Goal: Task Accomplishment & Management: Manage account settings

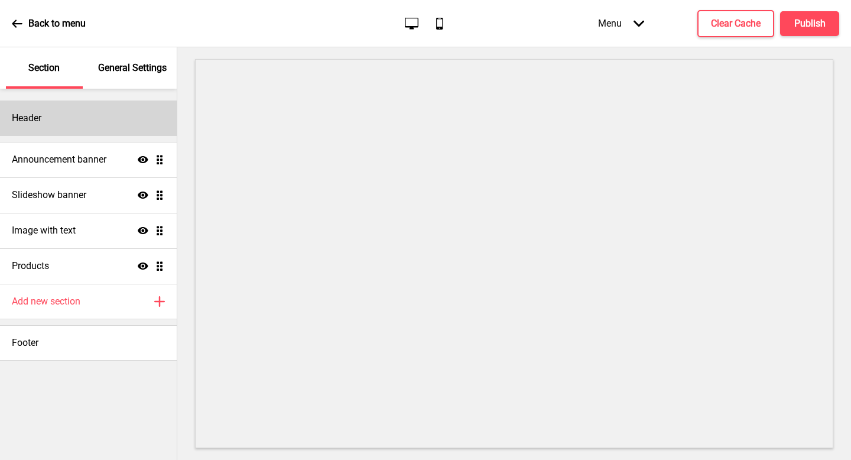
click at [52, 132] on div "Header" at bounding box center [88, 117] width 177 height 35
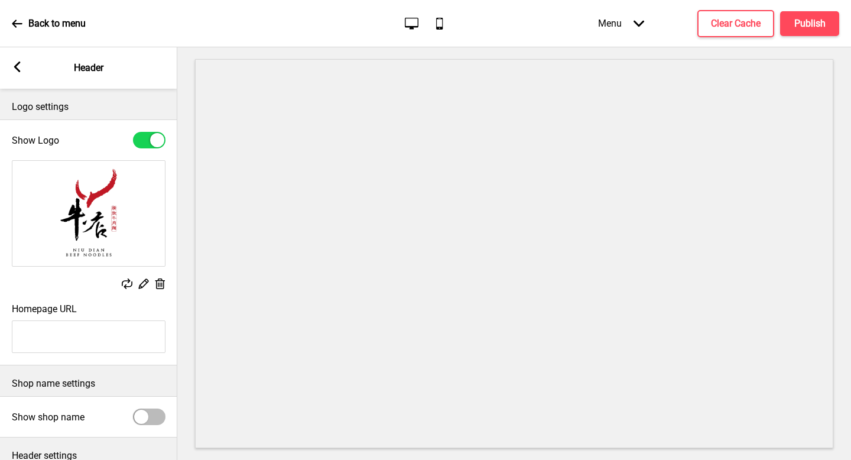
click at [26, 72] on div "Arrow left Header" at bounding box center [88, 67] width 177 height 41
click at [24, 71] on div "Arrow left Header" at bounding box center [88, 67] width 177 height 41
click at [21, 67] on rect at bounding box center [17, 66] width 11 height 11
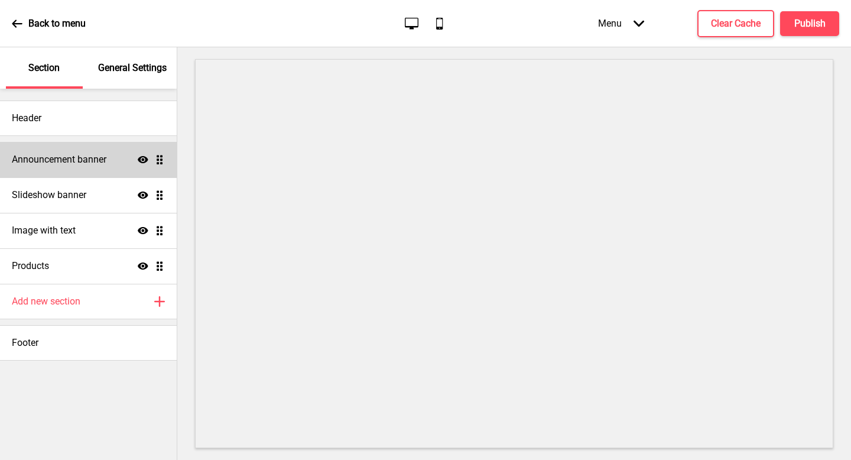
click at [85, 142] on div "Announcement banner Show Drag" at bounding box center [88, 159] width 177 height 35
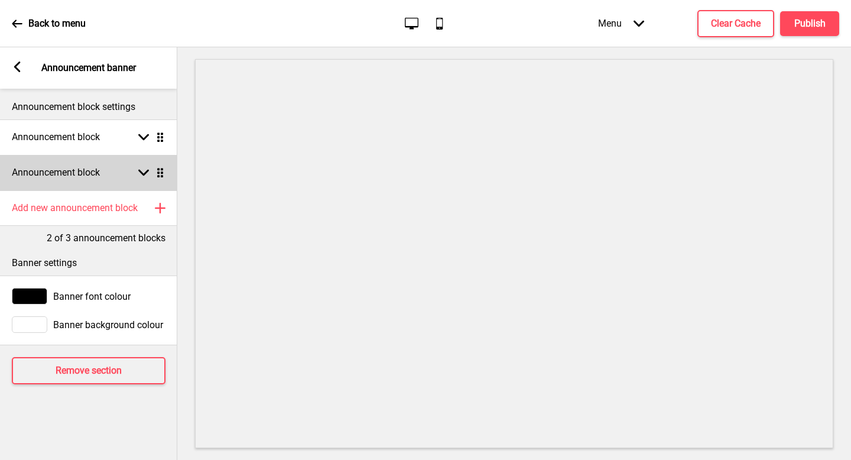
click at [114, 169] on div "Announcement block Arrow down Drag" at bounding box center [88, 172] width 177 height 35
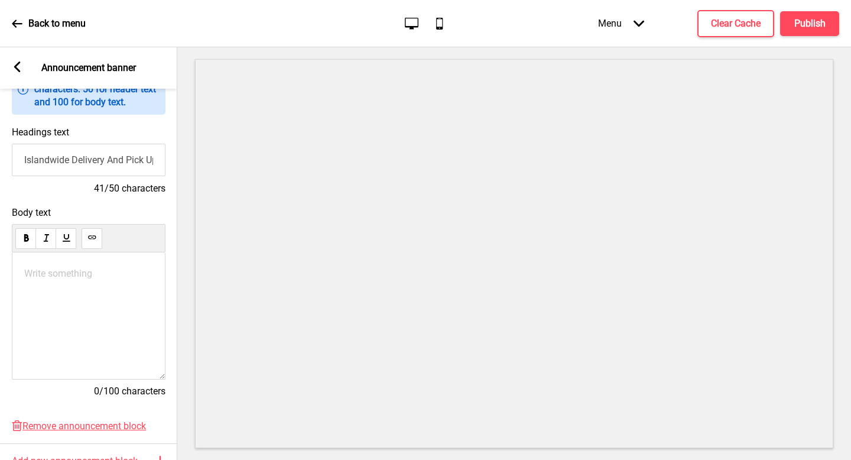
scroll to position [136, 0]
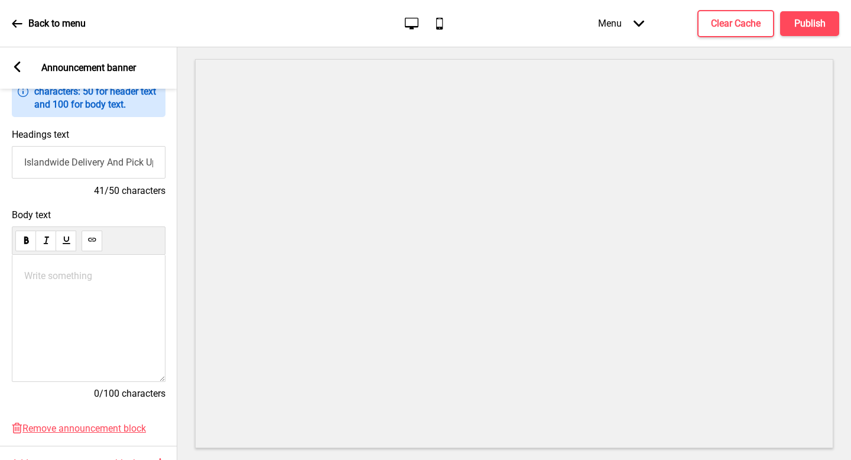
click at [129, 162] on input "Islandwide Delivery And Pick Up Available" at bounding box center [89, 162] width 154 height 33
click at [145, 155] on input "Islandwide Delivery And Pick Up Available" at bounding box center [89, 162] width 154 height 33
click at [125, 167] on input "Islandwide Delivery And Pick Up Available" at bounding box center [89, 162] width 154 height 33
click at [114, 164] on input "Islandwide Delivery And Pick Up Available" at bounding box center [89, 162] width 154 height 33
click at [112, 162] on input "Islandwide Delivery And Pick Up Available" at bounding box center [89, 162] width 154 height 33
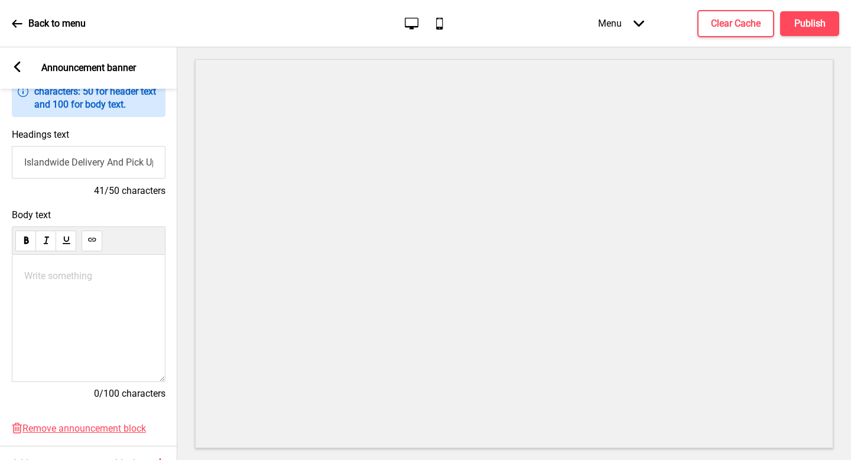
click at [111, 163] on input "Islandwide Delivery And Pick Up Available" at bounding box center [89, 162] width 154 height 33
type input "Islandwide Delivery ONLY at $6.80"
click at [132, 300] on div "Write something ﻿" at bounding box center [88, 318] width 154 height 127
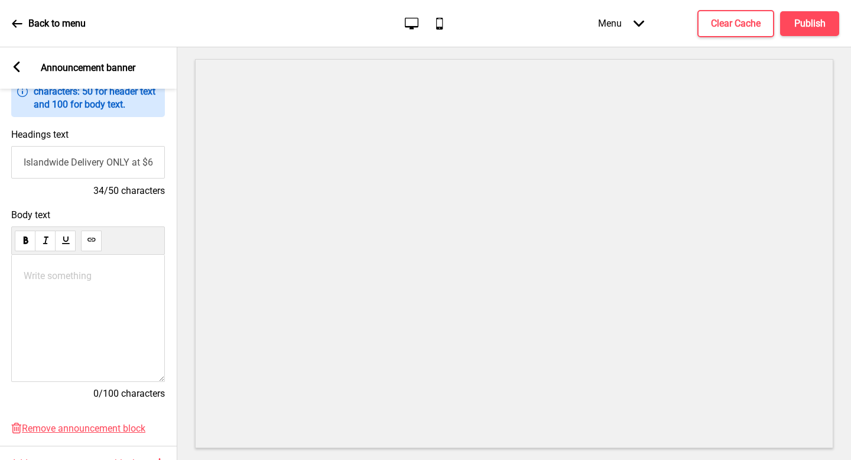
click at [46, 299] on div "Write something ﻿" at bounding box center [88, 318] width 154 height 127
click at [54, 288] on div "Write something ﻿" at bounding box center [88, 318] width 154 height 127
click at [61, 278] on p "Write something ﻿" at bounding box center [88, 275] width 129 height 11
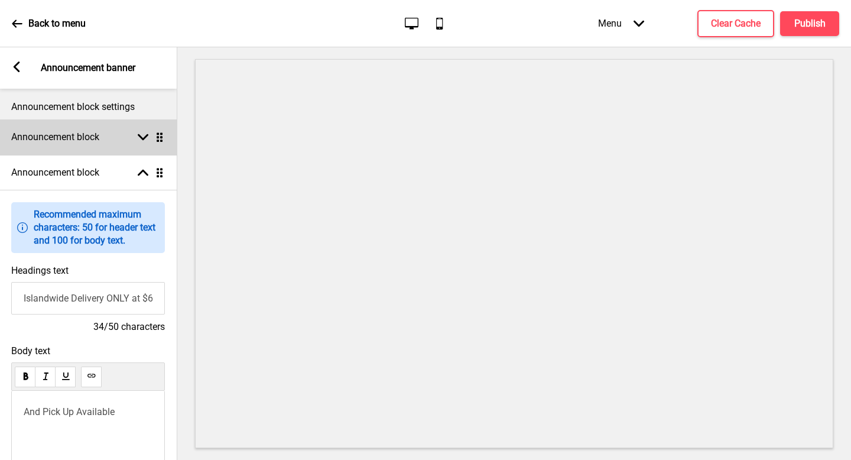
click at [99, 141] on h4 "Announcement block" at bounding box center [55, 137] width 88 height 13
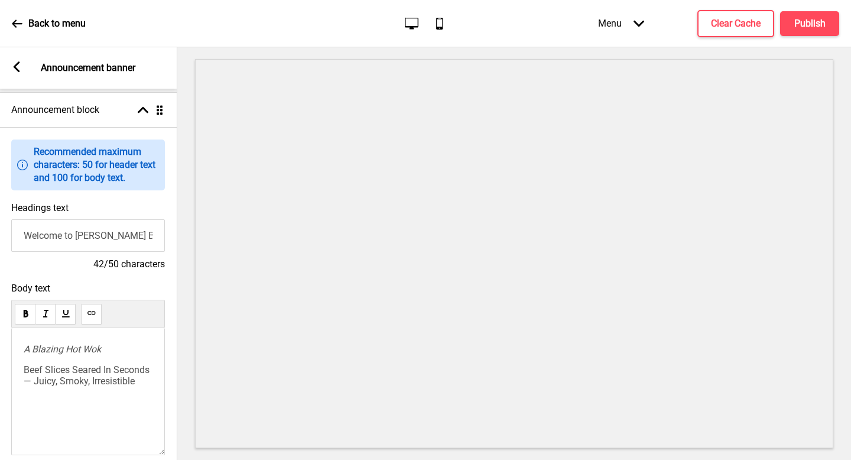
scroll to position [89, 0]
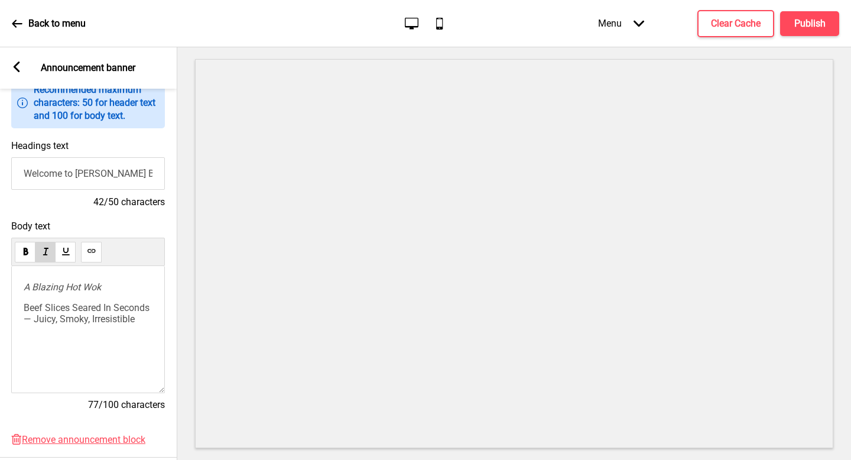
click at [74, 284] on span "A Blazing Hot Wok" at bounding box center [62, 286] width 77 height 11
copy span "A Blazing Hot Wok"
click at [90, 351] on div "A Blazing Hot Wok Beef Slices Seared In Seconds — Juicy, Smoky, Irresistible" at bounding box center [88, 329] width 154 height 127
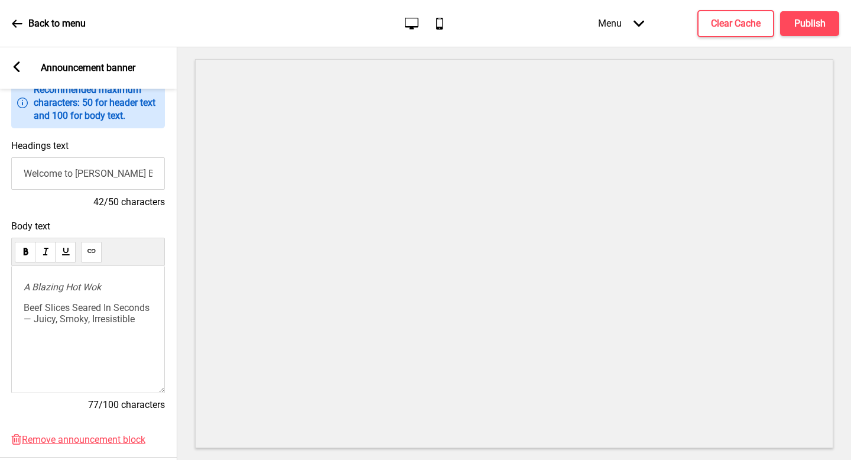
scroll to position [0, 0]
drag, startPoint x: 85, startPoint y: 343, endPoint x: 0, endPoint y: 258, distance: 120.4
click at [0, 258] on div "Body text A Blazing Hot Wok Beef Slices Seared In Seconds — Juicy, Smoky, Irres…" at bounding box center [88, 321] width 177 height 213
copy div "A Blazing Hot Wok Beef Slices Seared In Seconds — Juicy, Smoky, Irresistible"
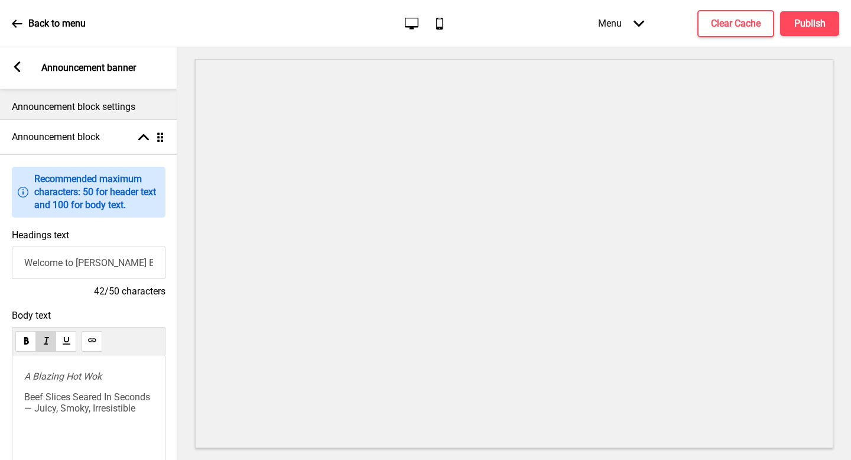
drag, startPoint x: 19, startPoint y: 65, endPoint x: 25, endPoint y: 68, distance: 6.6
click at [19, 65] on rect at bounding box center [17, 66] width 11 height 11
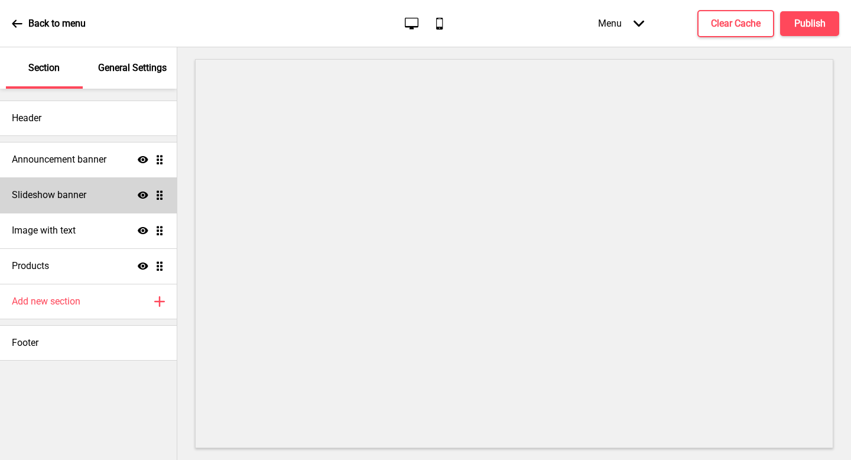
click at [89, 196] on div "Slideshow banner Show Drag" at bounding box center [88, 194] width 177 height 35
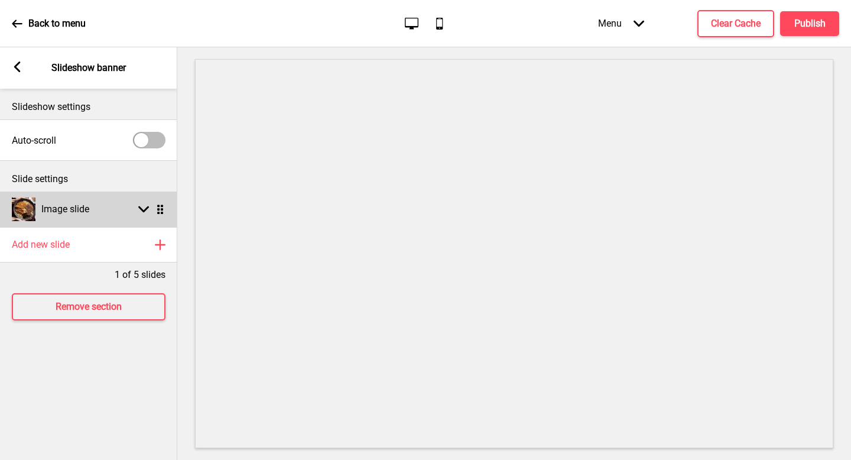
click at [89, 207] on h4 "Image slide" at bounding box center [65, 209] width 48 height 13
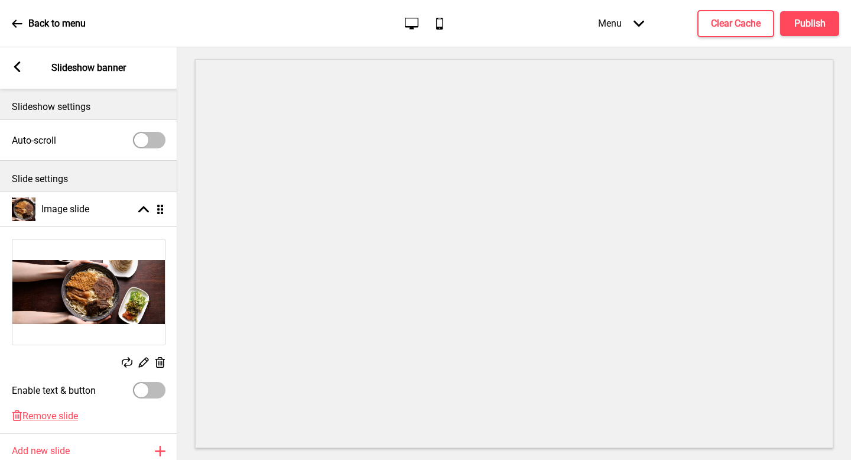
click at [156, 400] on div "Enable text & button" at bounding box center [88, 390] width 177 height 28
click at [155, 397] on div at bounding box center [149, 390] width 33 height 17
checkbox input "true"
select select "left"
click at [14, 61] on div "Arrow left Slideshow banner" at bounding box center [88, 67] width 177 height 41
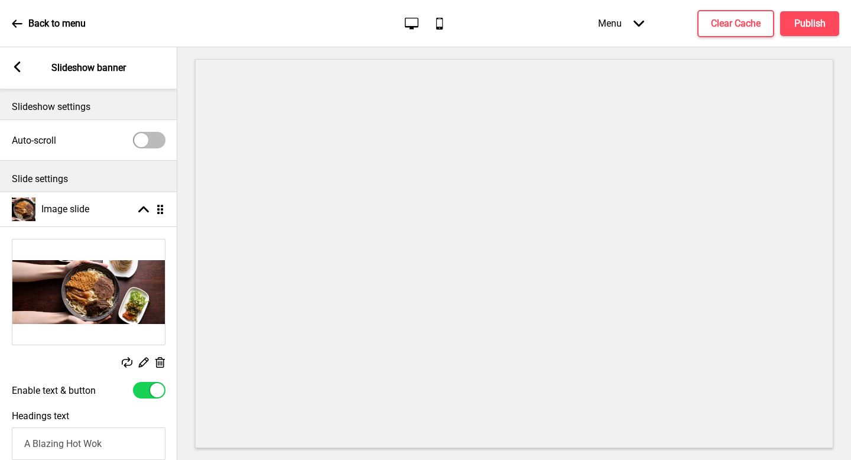
click at [15, 63] on rect at bounding box center [17, 66] width 11 height 11
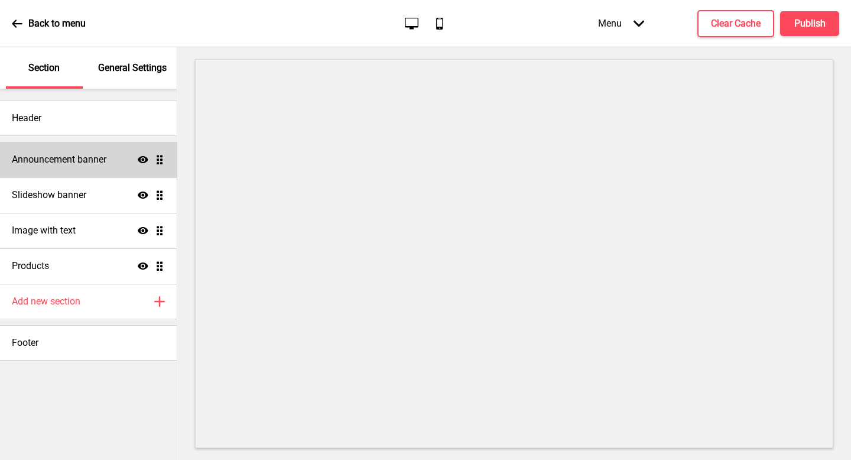
click at [76, 148] on div "Announcement banner Show Drag" at bounding box center [88, 159] width 177 height 35
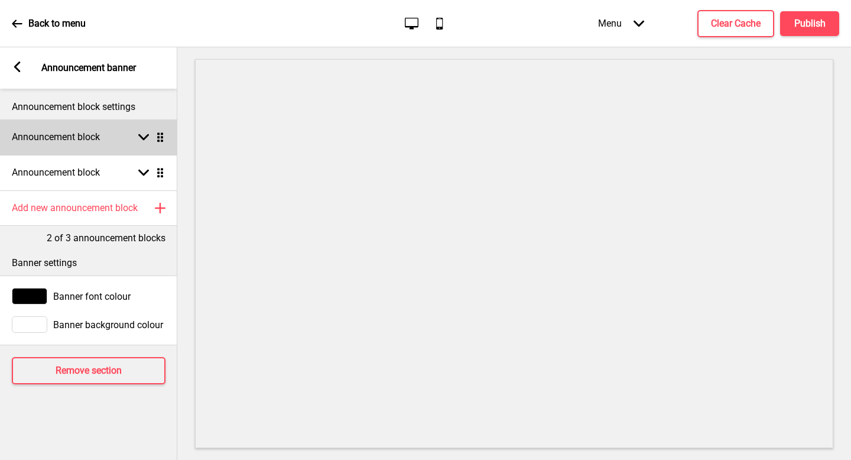
click at [108, 142] on div "Announcement block Arrow down Drag" at bounding box center [88, 136] width 177 height 35
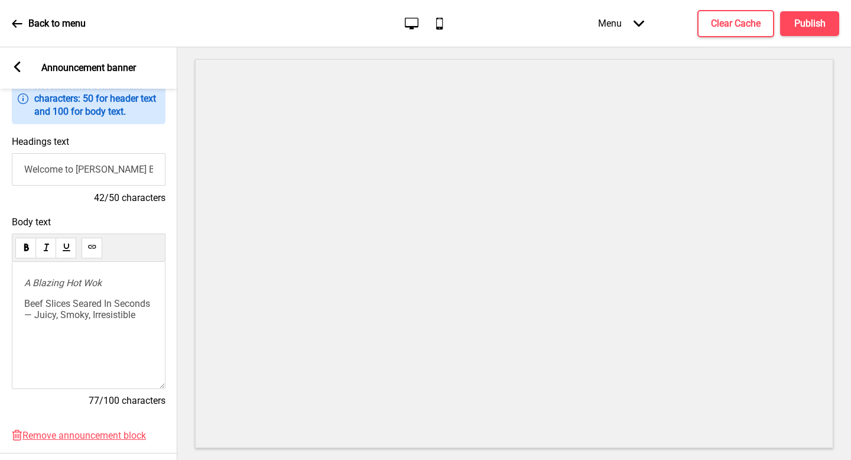
scroll to position [80, 0]
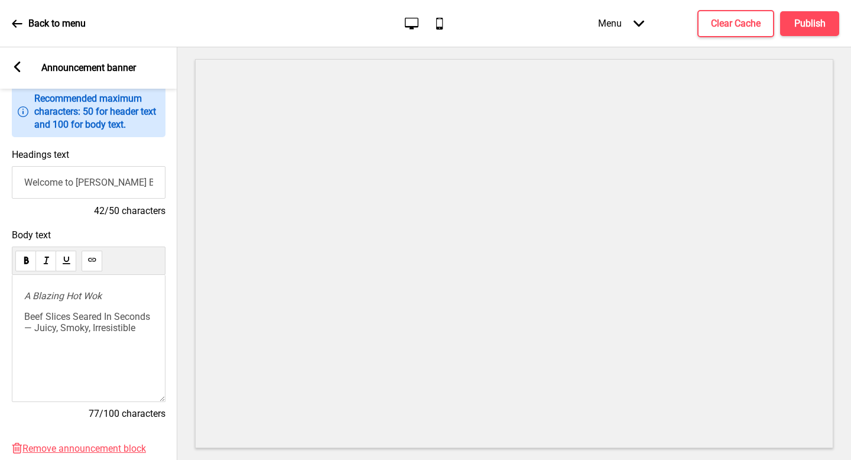
click at [87, 163] on div "Headings text Welcome to Niu Dian Beef Noodles Singapore 42/50 characters" at bounding box center [88, 183] width 177 height 80
click at [98, 182] on input "Welcome to Niu Dian Beef Noodles Singapore" at bounding box center [89, 182] width 154 height 33
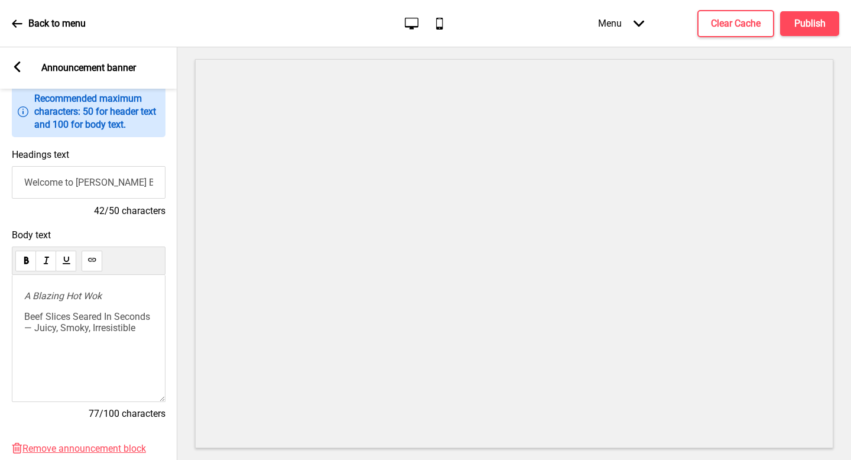
paste input "First-Time Promo code <FIRSTORDER6>"
click at [116, 189] on input "First-Time Promo code <FIRSTORDER6>" at bounding box center [89, 182] width 154 height 33
click at [120, 182] on input "First-Time Promo code <FIRSTORDER6>" at bounding box center [89, 182] width 154 height 33
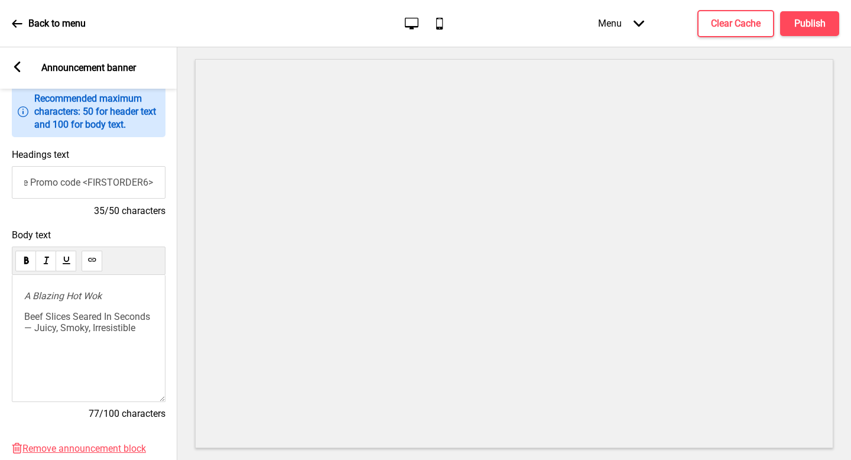
scroll to position [0, 0]
paste input "irst-Time Promo code <FIRSTORDER6>"
click at [145, 187] on input "First-Time Promo code <FIRSTORDER6>" at bounding box center [89, 182] width 154 height 33
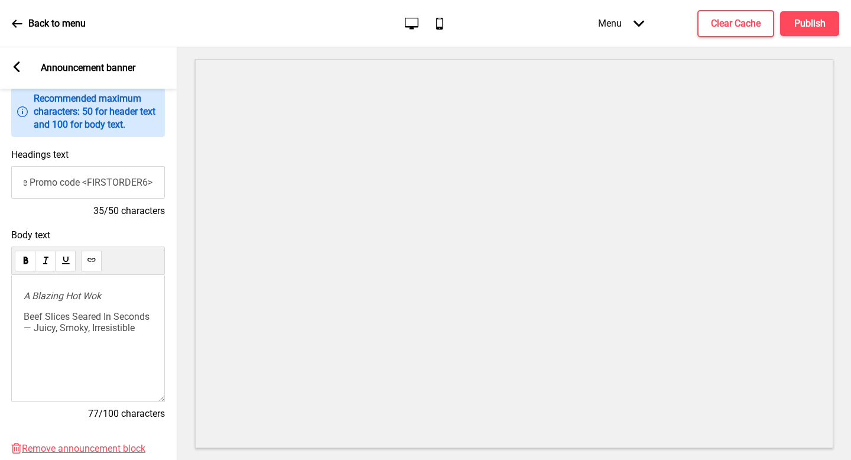
click at [141, 183] on input "First-Time Promo code <FIRSTORDER6>" at bounding box center [88, 182] width 154 height 33
click at [144, 182] on input "First-Time Promo code <FIRSTORDER6>" at bounding box center [88, 182] width 154 height 33
drag, startPoint x: 73, startPoint y: 179, endPoint x: 0, endPoint y: 180, distance: 73.3
click at [0, 180] on div "Headings text First-Time Promo code <FIRSTORDER8> 35/50 characters" at bounding box center [88, 183] width 177 height 80
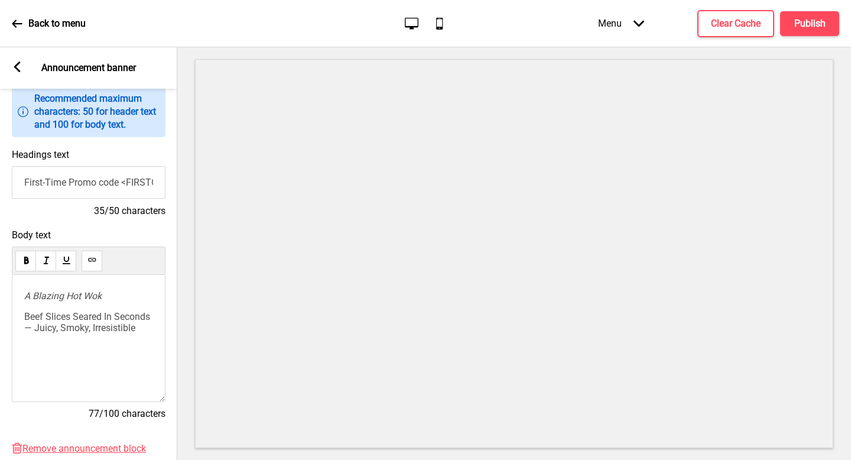
click at [65, 178] on input "First-Time Promo code <FIRSTORDER8>" at bounding box center [89, 182] width 154 height 33
drag, startPoint x: 67, startPoint y: 183, endPoint x: 0, endPoint y: 177, distance: 67.1
click at [0, 177] on div "Headings text First-Time Promo code <FIRSTORDER8> 35/50 characters" at bounding box center [88, 183] width 177 height 80
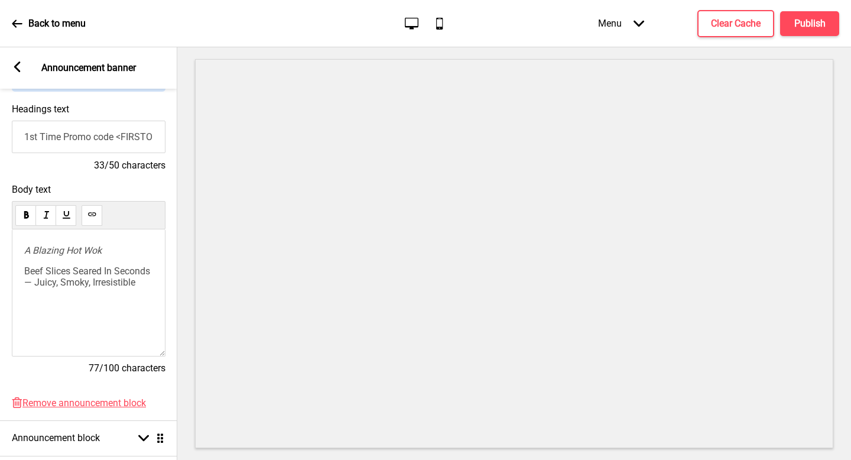
scroll to position [174, 0]
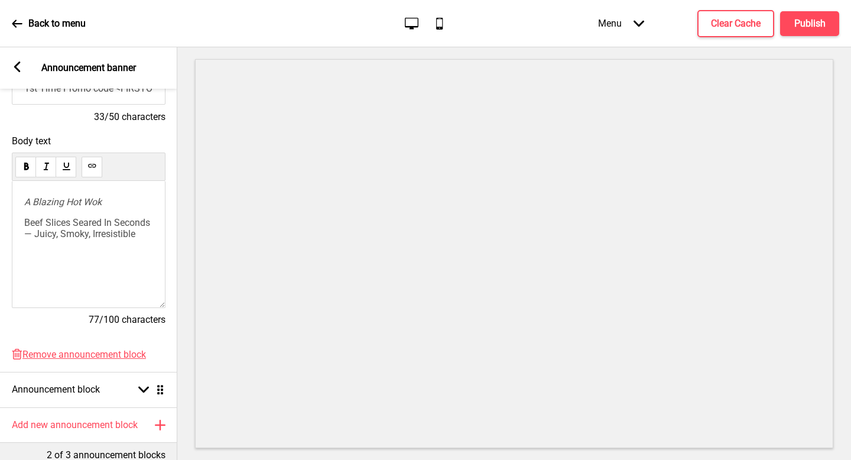
type input "1st Time Promo code <FIRSTORDER8>"
click at [86, 239] on div "A Blazing Hot Wok Beef Slices Seared In Seconds — Juicy, Smoky, Irresistible" at bounding box center [88, 217] width 129 height 43
drag, startPoint x: 78, startPoint y: 272, endPoint x: 21, endPoint y: 152, distance: 133.0
click at [20, 151] on div "Body text A Blazing Hot Wok Beef Slices Seared In Seconds — Juicy, Smoky, Irres…" at bounding box center [89, 236] width 154 height 202
click at [72, 231] on div "﻿ ﻿" at bounding box center [89, 244] width 154 height 127
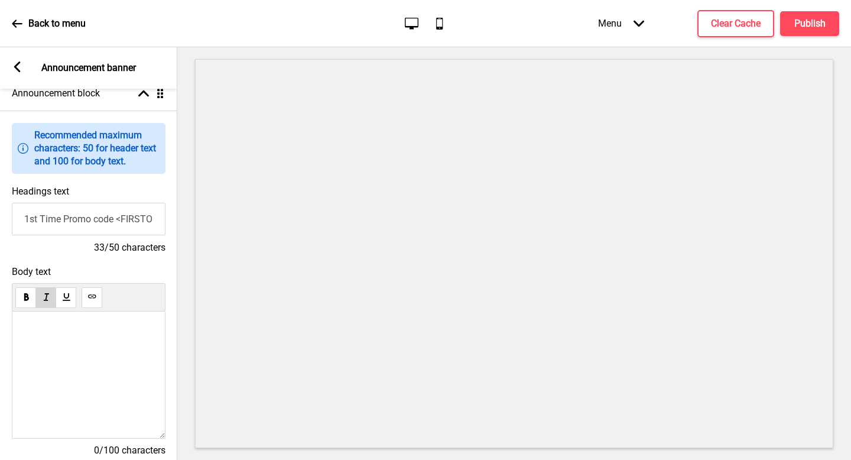
scroll to position [109, 0]
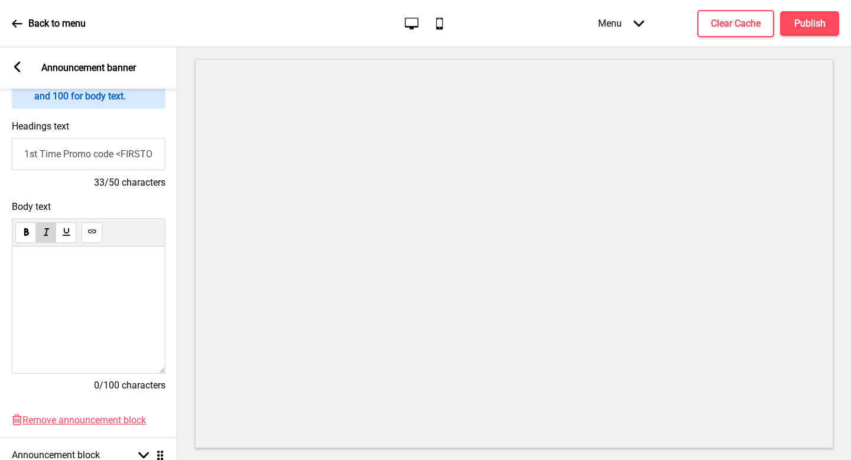
click at [111, 278] on div "﻿ ﻿" at bounding box center [89, 310] width 154 height 127
drag, startPoint x: 56, startPoint y: 284, endPoint x: 0, endPoint y: 251, distance: 65.5
click at [0, 251] on div "Body text Enjoy $8 OFF first-time orders with min. spend of $80 53/100 characte…" at bounding box center [88, 301] width 177 height 213
click at [46, 277] on span "Enjoy $8 OFF first-time orders with min. spend of $80" at bounding box center [86, 273] width 125 height 22
drag, startPoint x: 46, startPoint y: 291, endPoint x: 22, endPoint y: 262, distance: 38.2
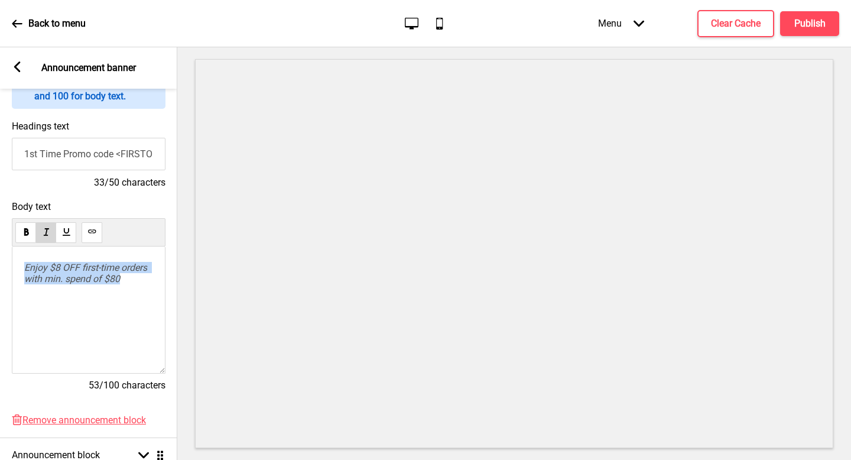
click at [22, 262] on div "Enjoy $8 OFF first-time orders with min. spend of $80" at bounding box center [89, 310] width 154 height 127
click at [140, 316] on div "Enjoy $8 OFF first-time orders with min. spend of $80" at bounding box center [89, 310] width 154 height 127
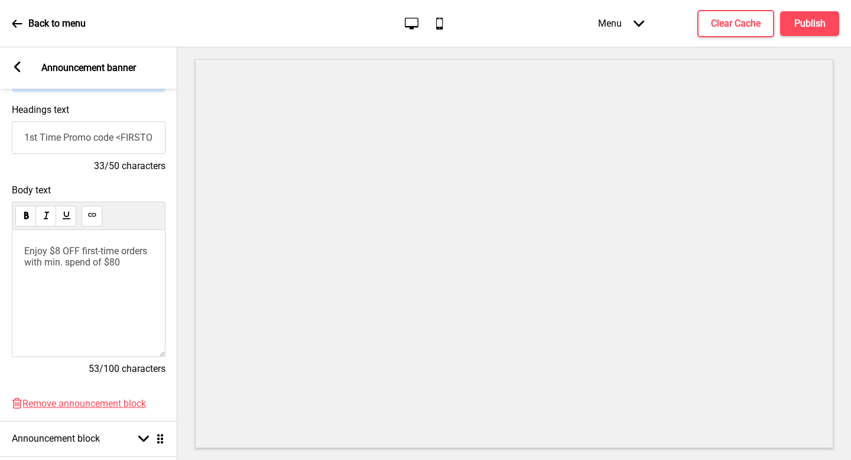
scroll to position [0, 0]
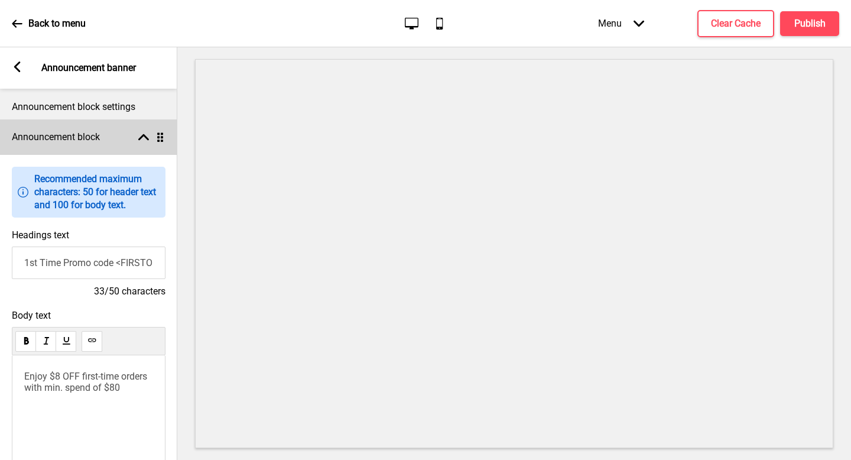
click at [121, 144] on div "Announcement block Arrow up Drag" at bounding box center [88, 136] width 177 height 35
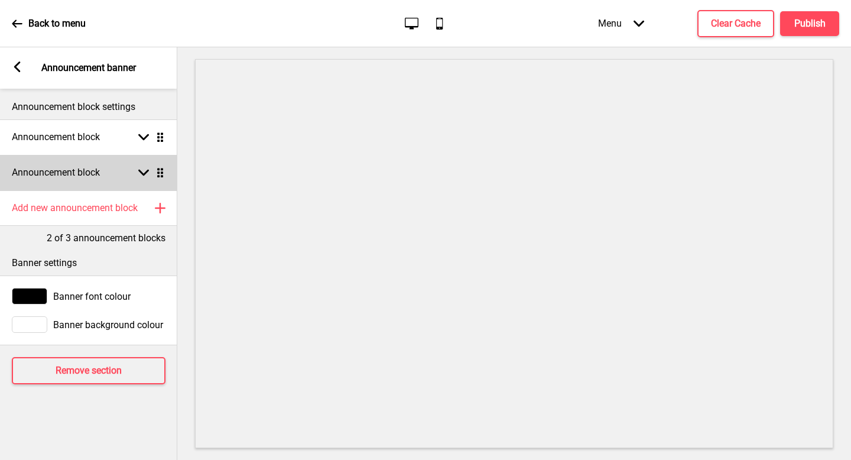
click at [107, 176] on div "Announcement block Arrow down Drag" at bounding box center [88, 172] width 177 height 35
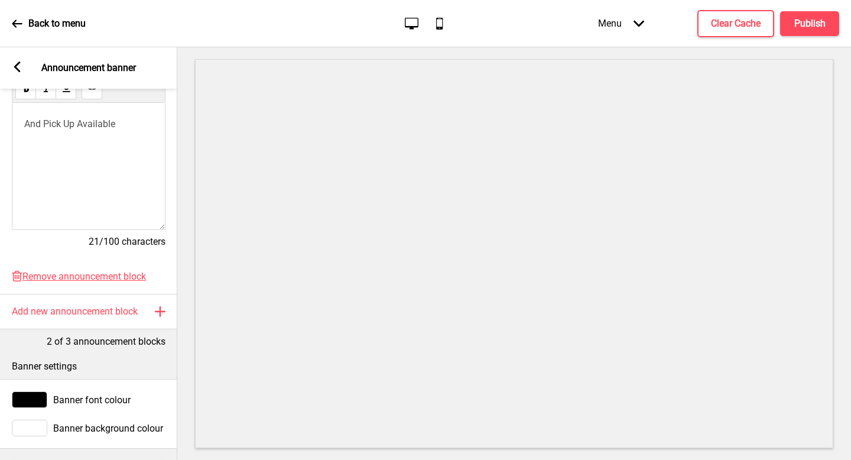
scroll to position [128, 0]
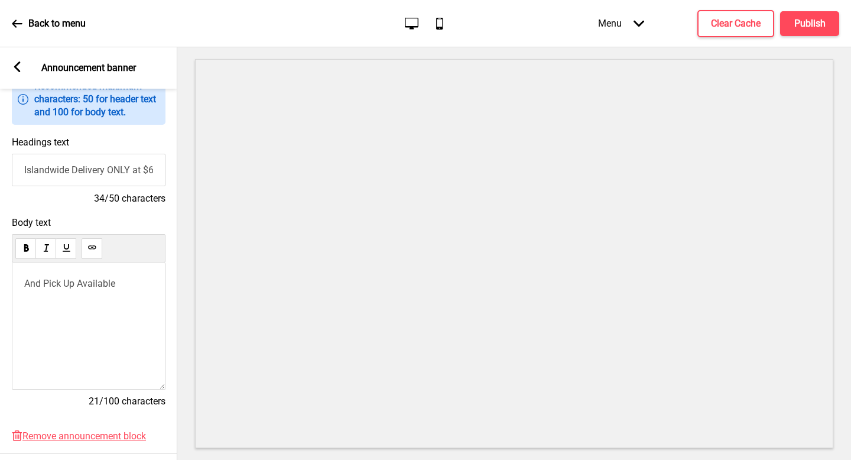
click at [130, 294] on div "And Pick Up Available" at bounding box center [89, 325] width 154 height 127
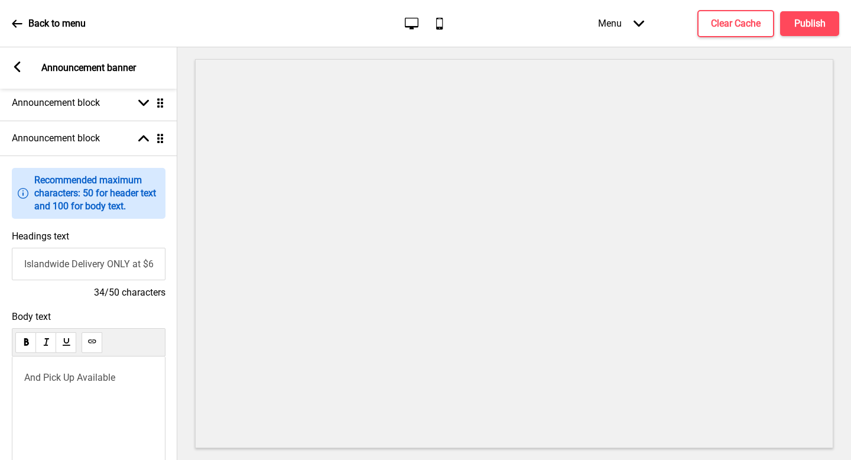
scroll to position [103, 0]
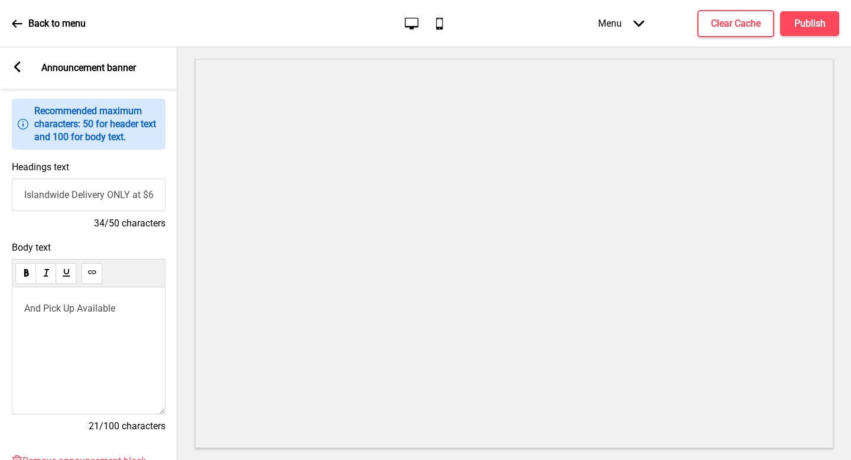
click at [111, 296] on div "And Pick Up Available" at bounding box center [89, 350] width 154 height 127
click at [94, 322] on div "And Pick Up Available" at bounding box center [89, 350] width 154 height 127
drag, startPoint x: 45, startPoint y: 309, endPoint x: 0, endPoint y: 310, distance: 44.9
click at [0, 310] on div "Body text And Pick Up Available 21/100 characters" at bounding box center [88, 342] width 177 height 213
click at [26, 307] on span "Self Pick Up Available" at bounding box center [69, 308] width 91 height 11
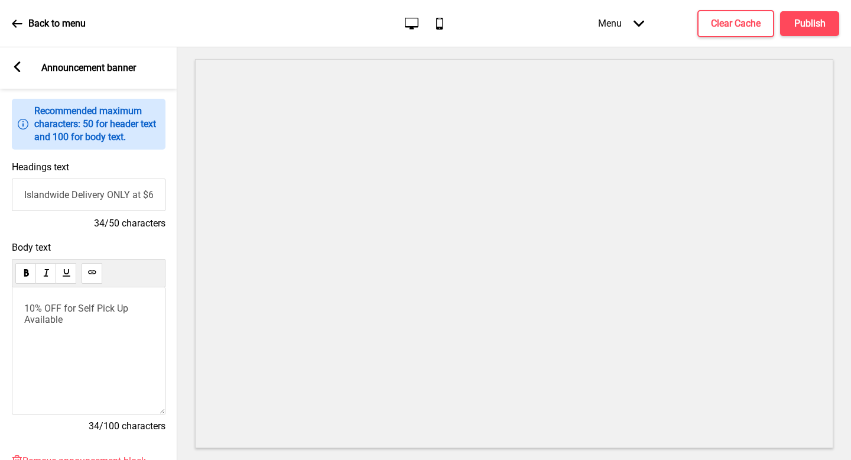
click at [46, 318] on span "10% OFF for Self Pick Up Available" at bounding box center [77, 314] width 106 height 22
click at [128, 324] on div "10% OFF for Self Pick-Up" at bounding box center [89, 350] width 154 height 127
click at [139, 310] on p "10% OFF for Self Pick-Up" at bounding box center [88, 308] width 129 height 11
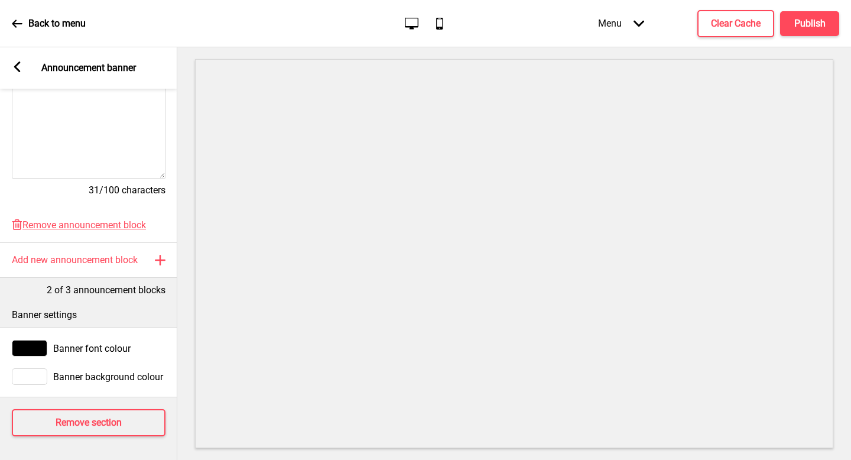
scroll to position [0, 0]
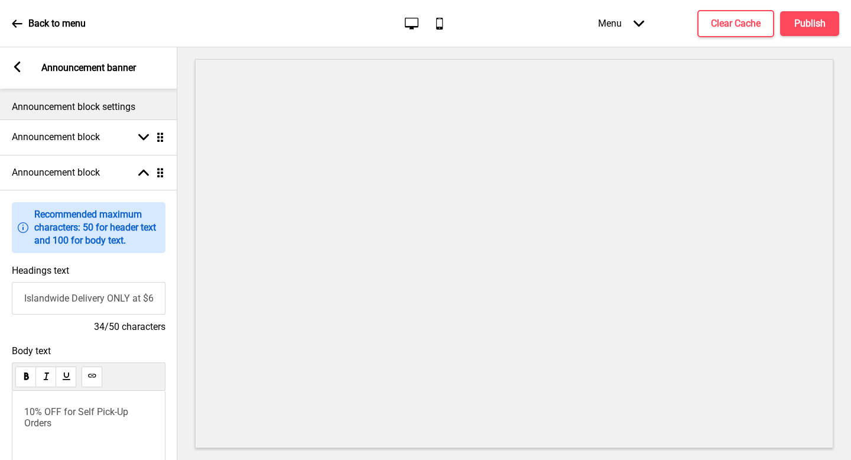
click at [22, 71] on div "Arrow left Announcement banner" at bounding box center [88, 67] width 177 height 41
click at [21, 69] on rect at bounding box center [17, 66] width 11 height 11
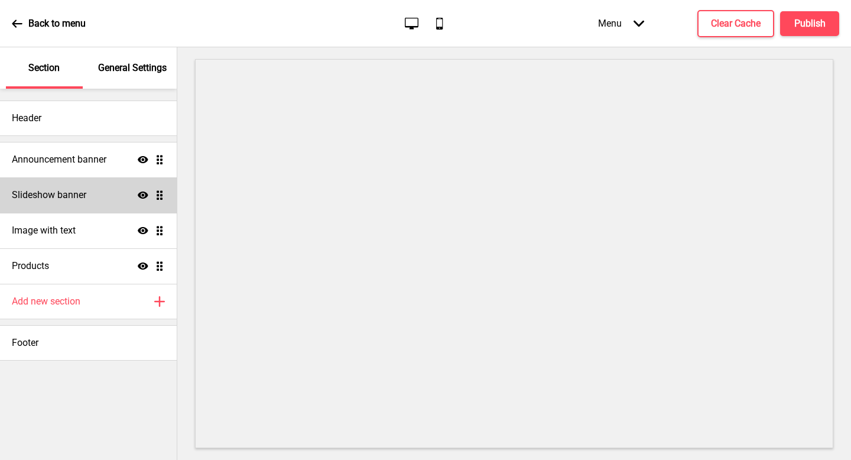
click at [92, 190] on div "Slideshow banner Show Drag" at bounding box center [88, 194] width 177 height 35
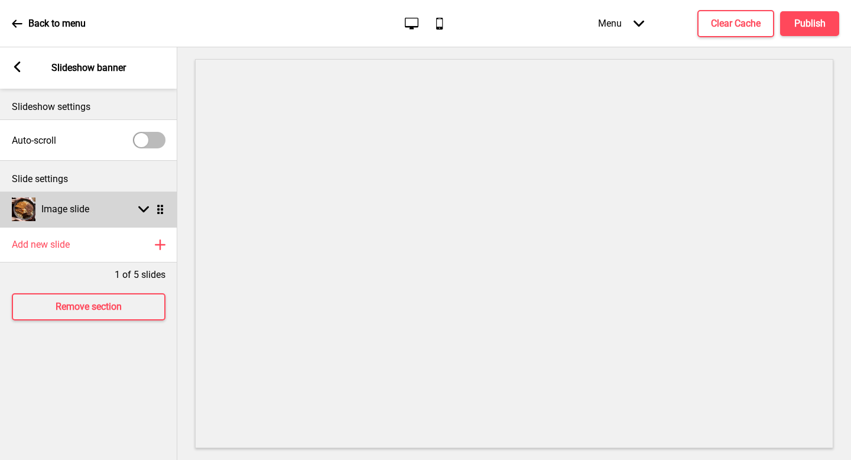
click at [100, 215] on div "Image slide Arrow down Drag" at bounding box center [88, 209] width 177 height 35
select select "left"
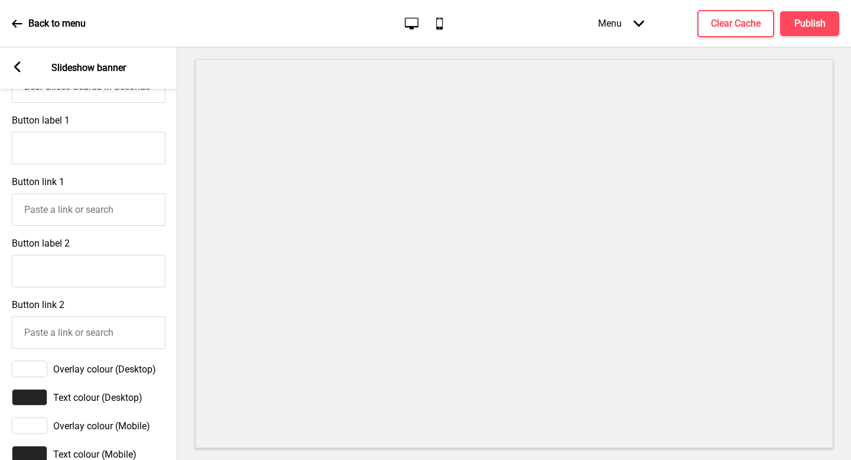
scroll to position [625, 0]
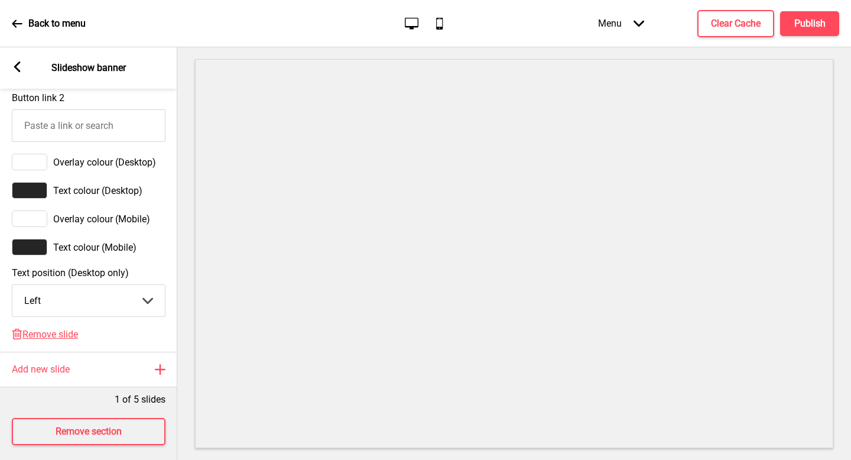
click at [114, 313] on select "Center Left Right" at bounding box center [88, 300] width 153 height 31
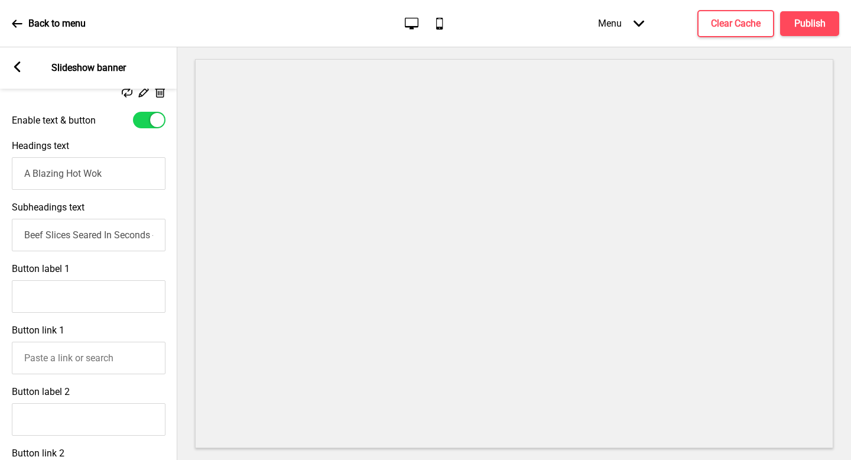
scroll to position [0, 0]
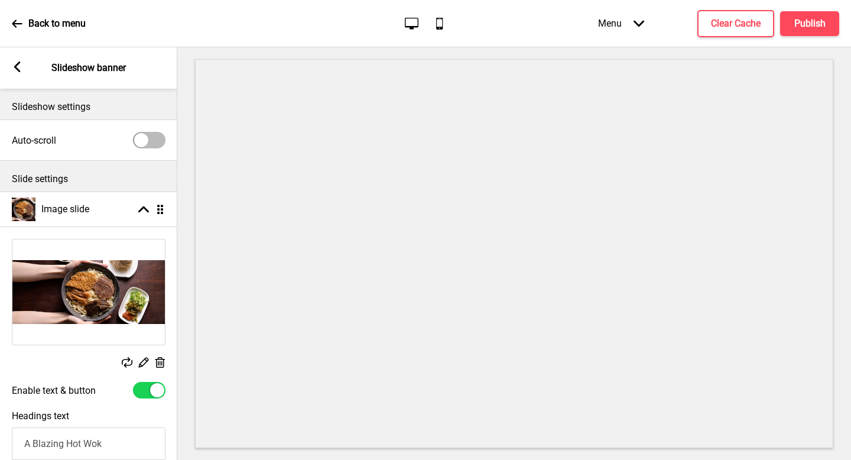
click at [21, 70] on rect at bounding box center [17, 66] width 11 height 11
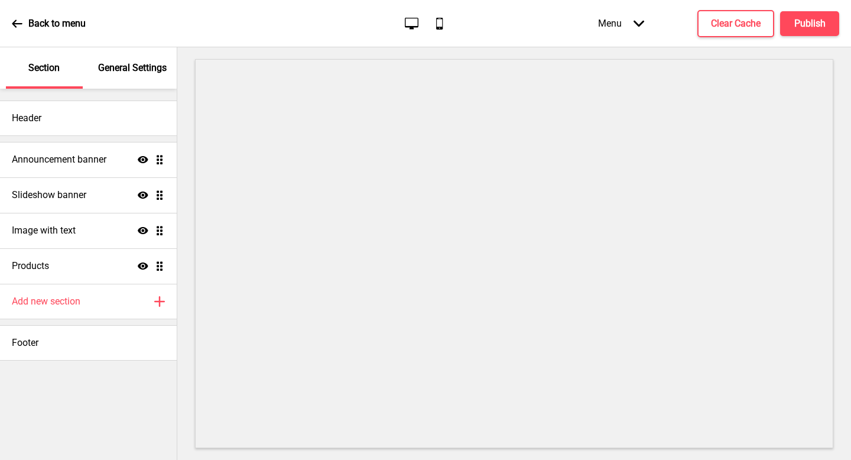
click at [133, 68] on p "General Settings" at bounding box center [132, 67] width 69 height 13
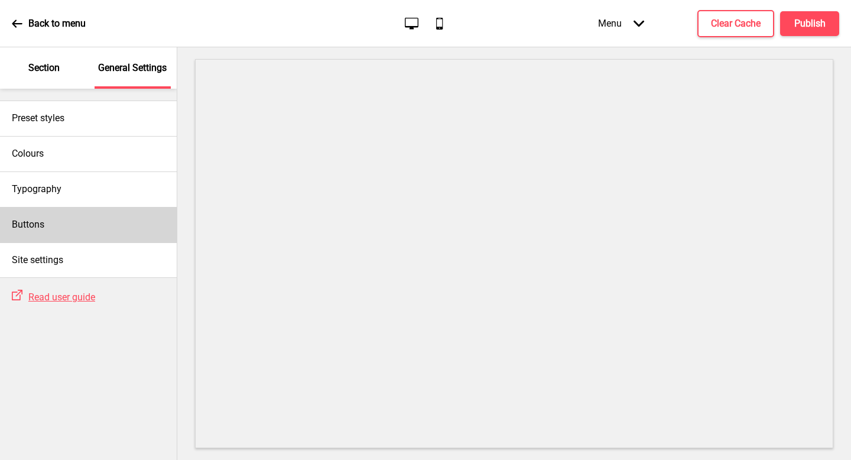
click at [92, 242] on div "Buttons" at bounding box center [88, 224] width 177 height 35
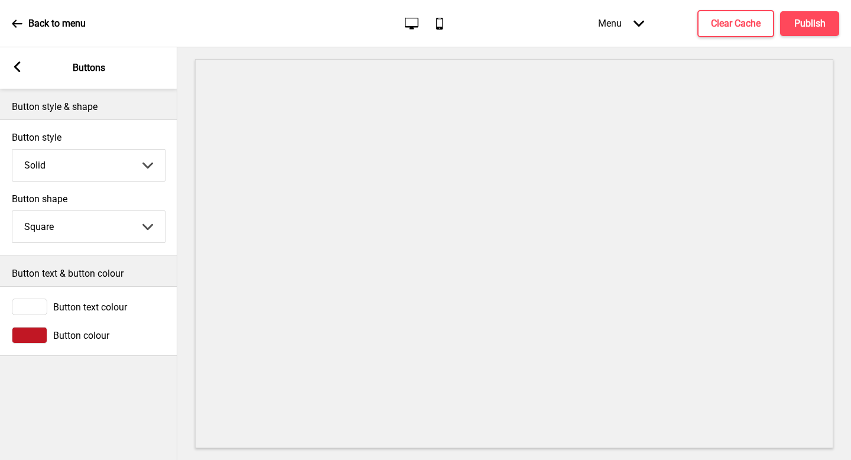
click at [120, 218] on select "Round Square Pill" at bounding box center [88, 226] width 153 height 31
click at [123, 222] on select "Round Square Pill" at bounding box center [88, 226] width 153 height 31
select select "round"
click at [125, 157] on select "Solid Outline Raised" at bounding box center [88, 165] width 153 height 31
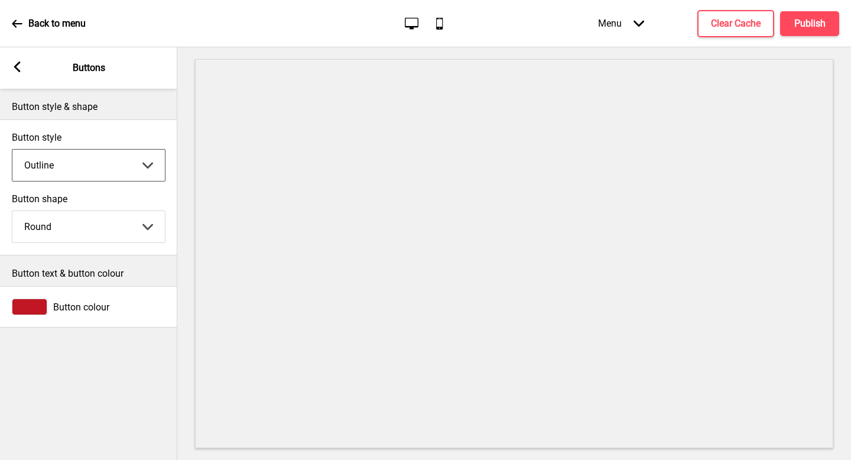
click at [128, 167] on select "Solid Outline Raised" at bounding box center [88, 165] width 153 height 31
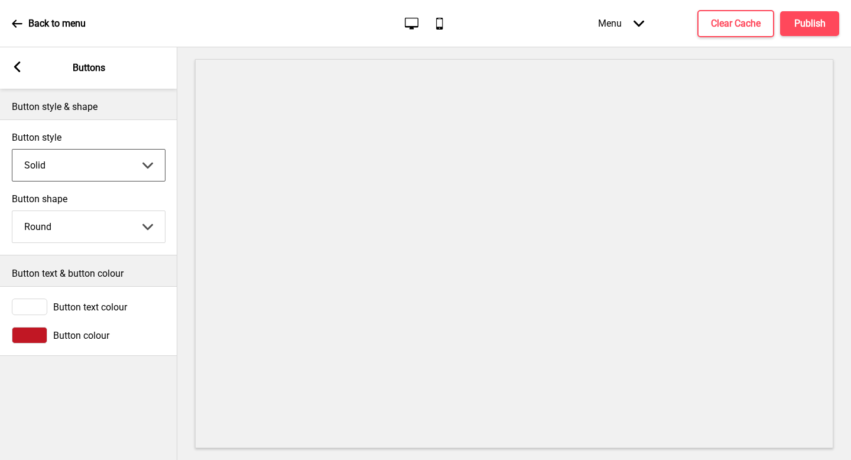
click at [78, 179] on select "Solid Outline Raised" at bounding box center [88, 165] width 153 height 31
select select "raised"
click at [121, 170] on select "Solid Outline Raised" at bounding box center [88, 165] width 153 height 31
click at [25, 72] on div "Arrow left Buttons" at bounding box center [88, 67] width 177 height 41
click at [23, 69] on div "Arrow left Buttons" at bounding box center [88, 67] width 177 height 41
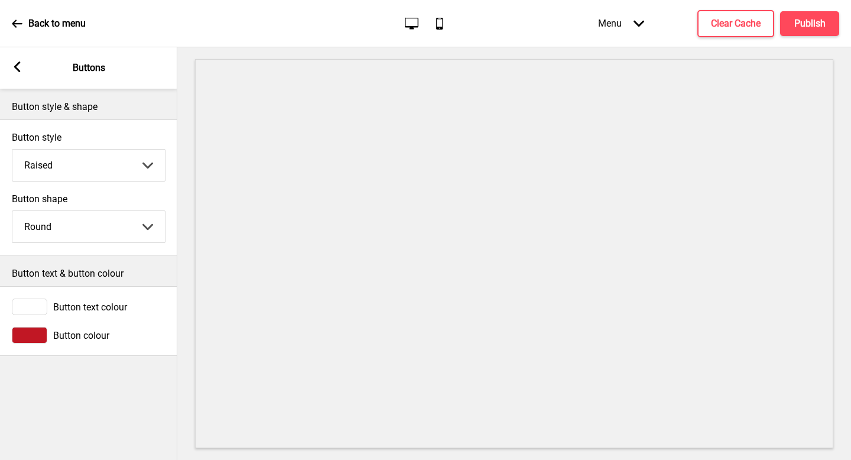
click at [14, 72] on div "Arrow left" at bounding box center [17, 67] width 11 height 13
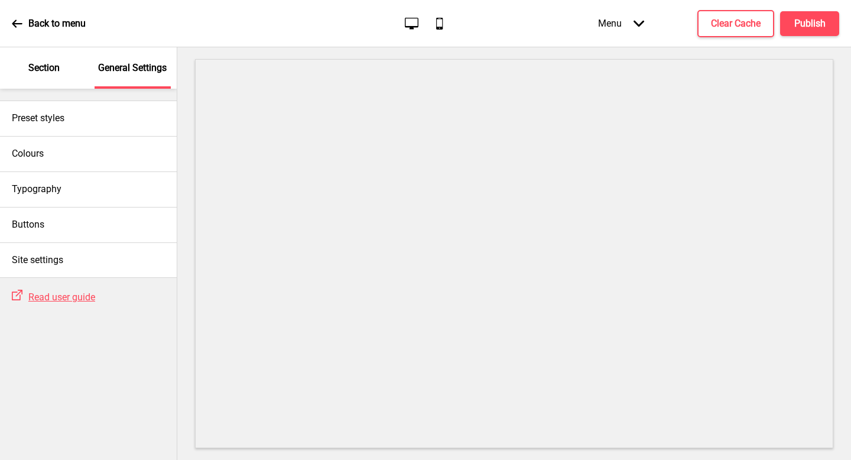
click at [50, 56] on div "Section" at bounding box center [44, 67] width 77 height 41
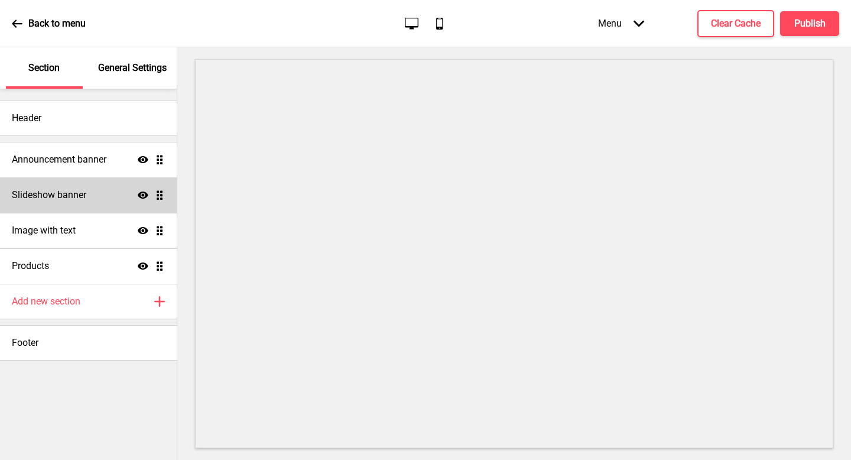
click at [84, 200] on h4 "Slideshow banner" at bounding box center [49, 195] width 74 height 13
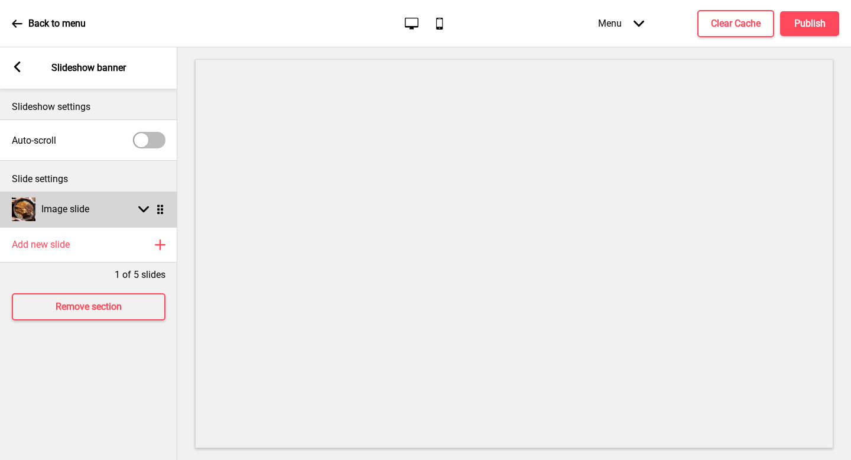
click at [95, 194] on div "Image slide Arrow down Drag" at bounding box center [88, 209] width 177 height 35
select select "left"
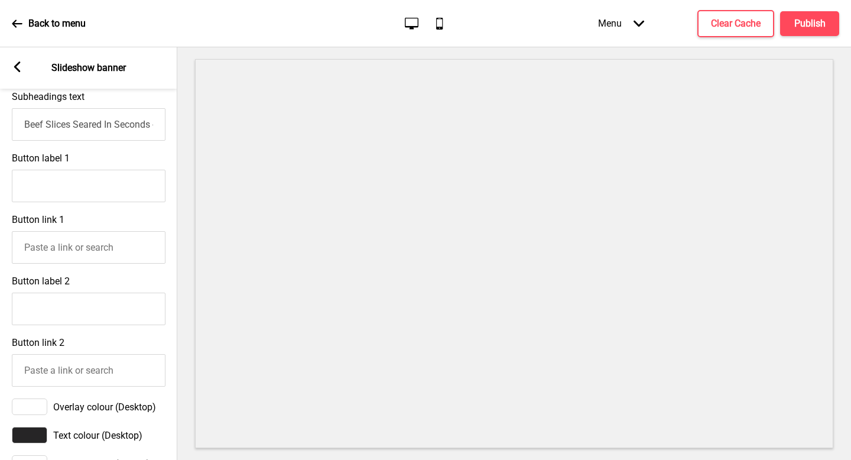
scroll to position [461, 0]
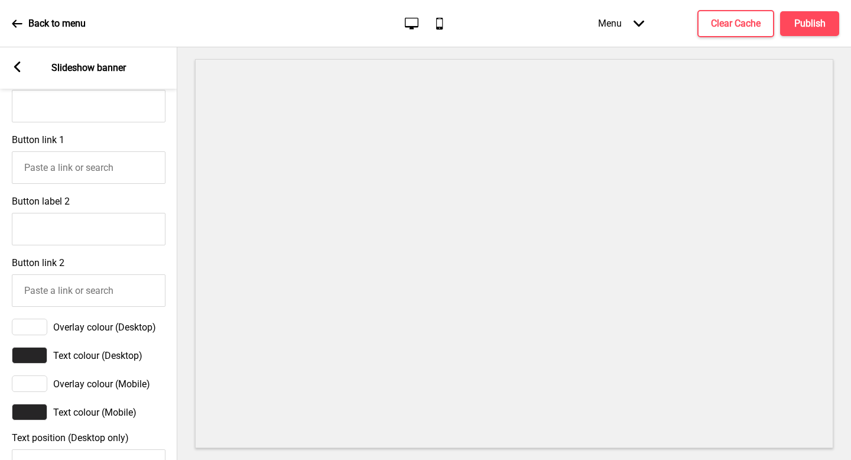
click at [102, 232] on input "Button label 2" at bounding box center [89, 229] width 154 height 33
click at [99, 159] on input "Button link 1" at bounding box center [89, 167] width 154 height 33
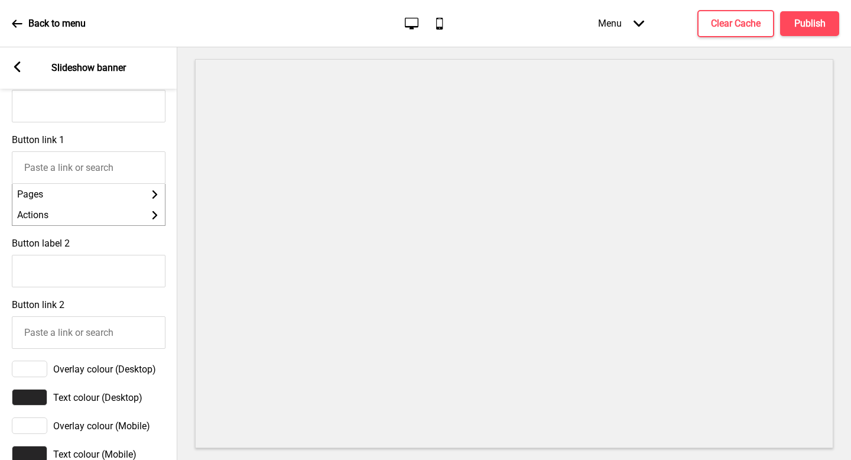
scroll to position [439, 0]
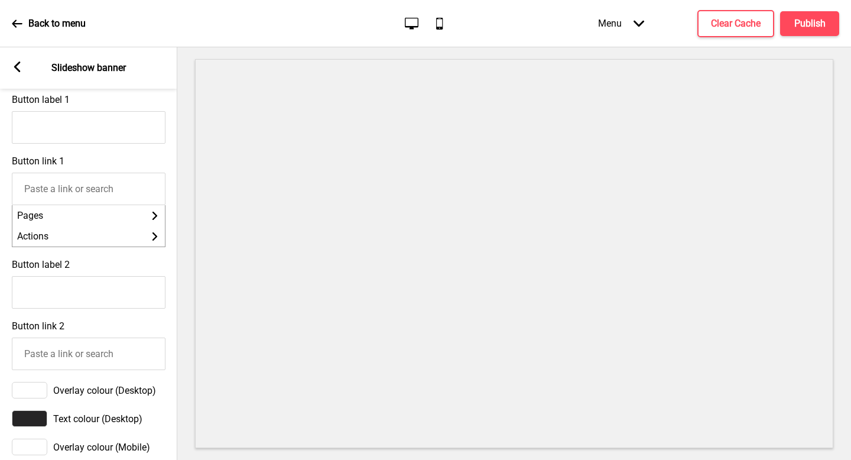
click at [110, 185] on input "Button link 1" at bounding box center [89, 189] width 154 height 33
click at [118, 167] on div "Button link 1 Pages Arrow right Actions Arrow right" at bounding box center [88, 201] width 177 height 103
click at [112, 132] on input "Button label 1" at bounding box center [89, 127] width 154 height 33
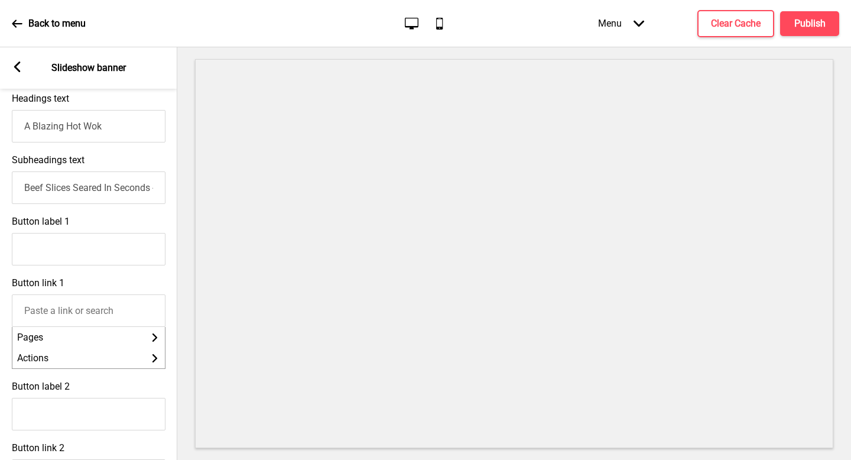
scroll to position [313, 0]
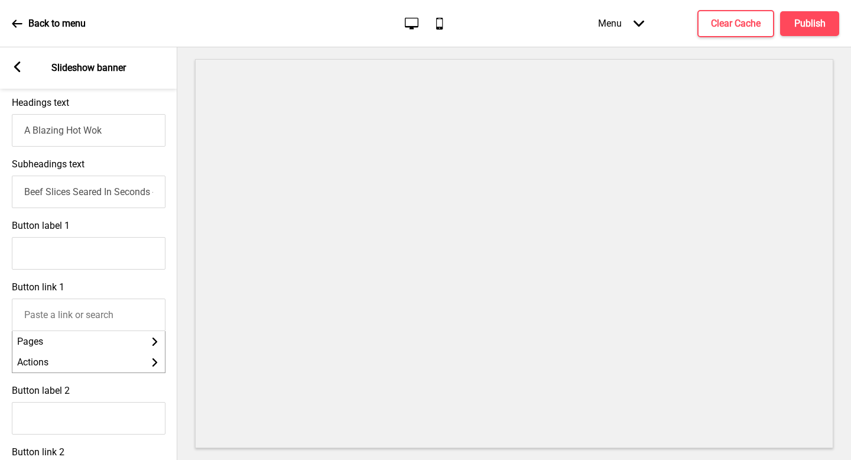
click at [108, 247] on input "Button label 1" at bounding box center [89, 253] width 154 height 33
type input "o"
type input "Order Now"
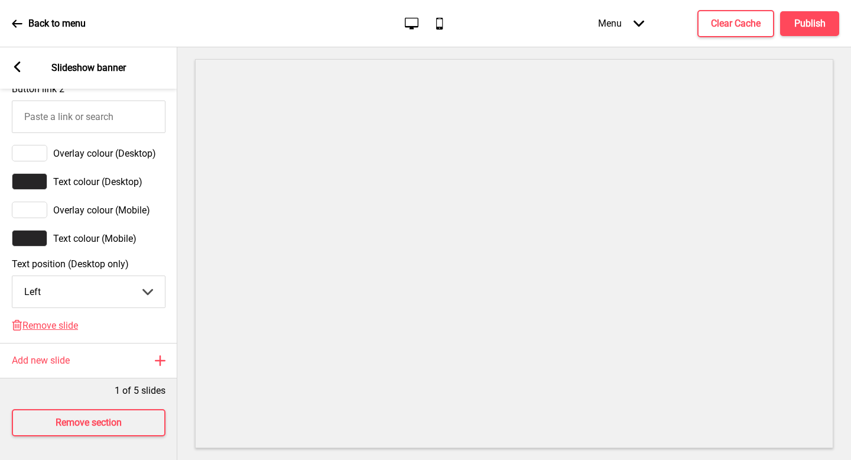
scroll to position [686, 0]
click at [797, 26] on h4 "Publish" at bounding box center [810, 23] width 31 height 13
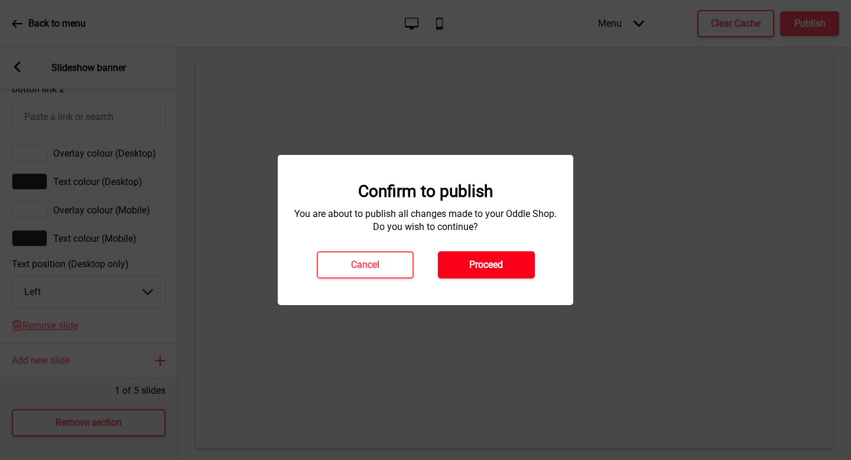
click at [499, 267] on h4 "Proceed" at bounding box center [486, 264] width 34 height 13
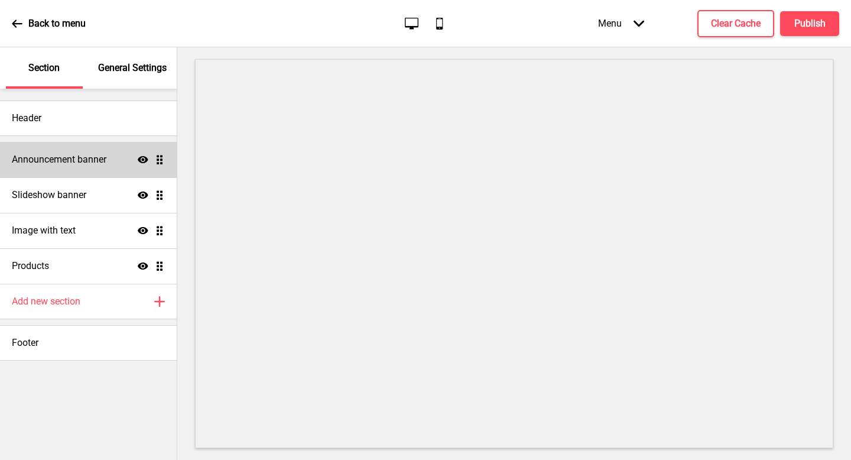
click at [108, 164] on div "Announcement banner Show Drag" at bounding box center [88, 159] width 177 height 35
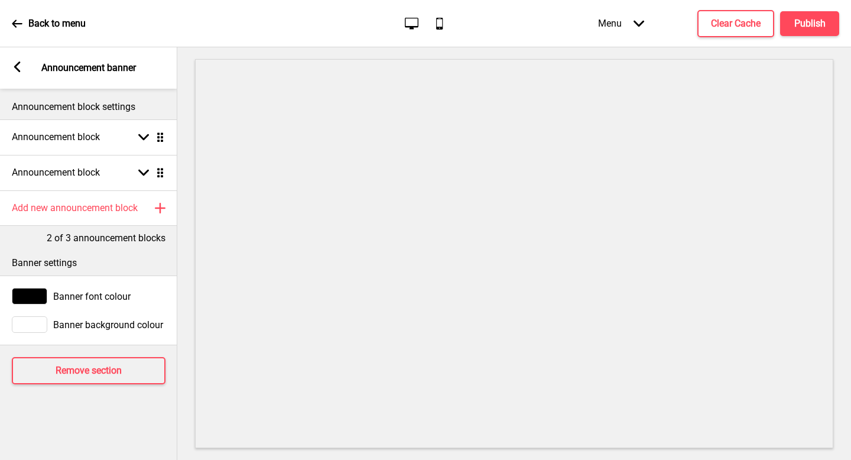
click at [27, 296] on div at bounding box center [29, 296] width 35 height 17
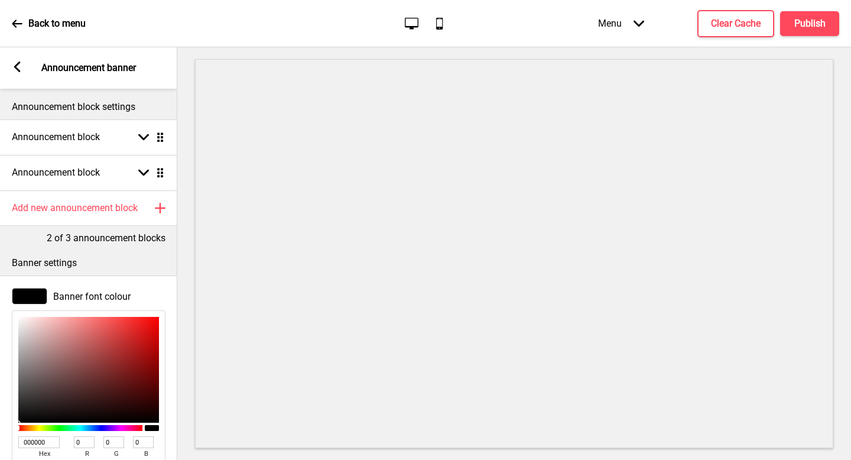
click at [27, 296] on div at bounding box center [29, 296] width 35 height 17
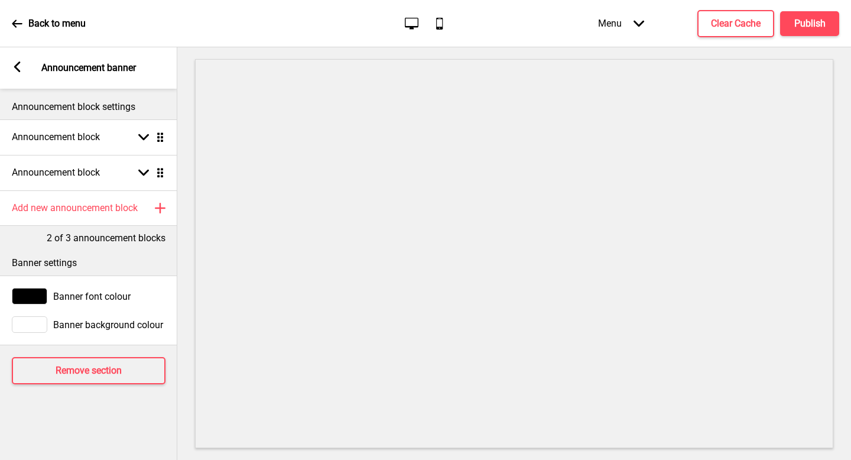
click at [41, 331] on div at bounding box center [29, 324] width 35 height 17
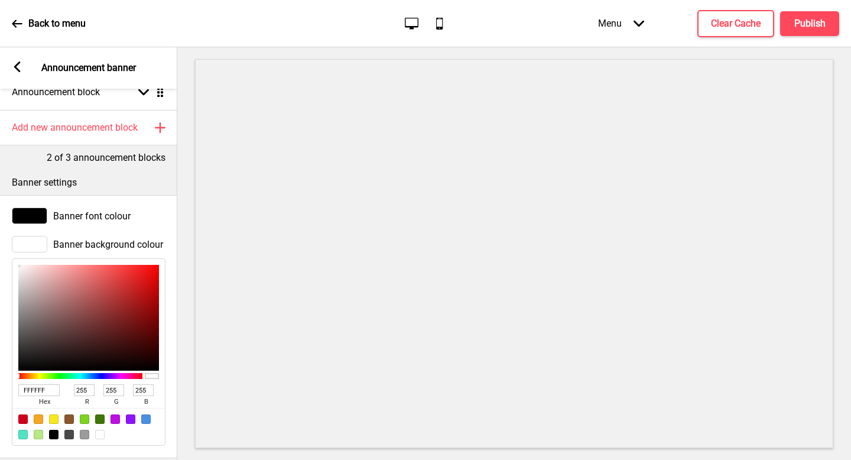
scroll to position [49, 0]
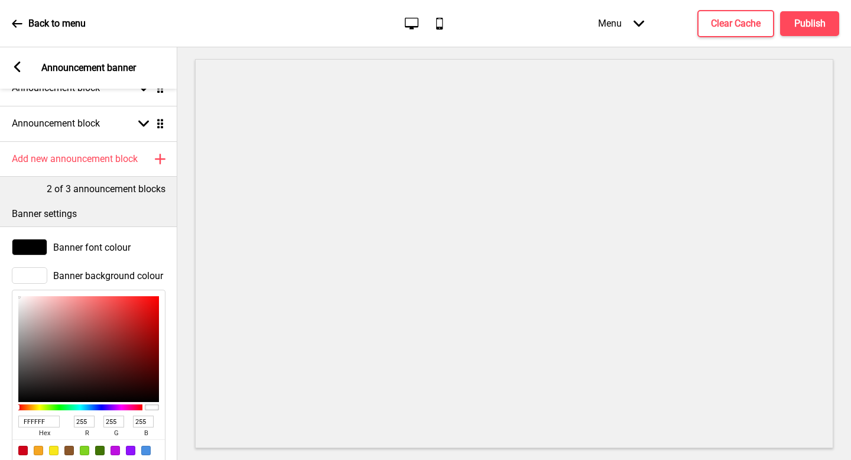
type input "FB6A6A"
type input "251"
type input "106"
click at [99, 298] on div at bounding box center [88, 349] width 141 height 106
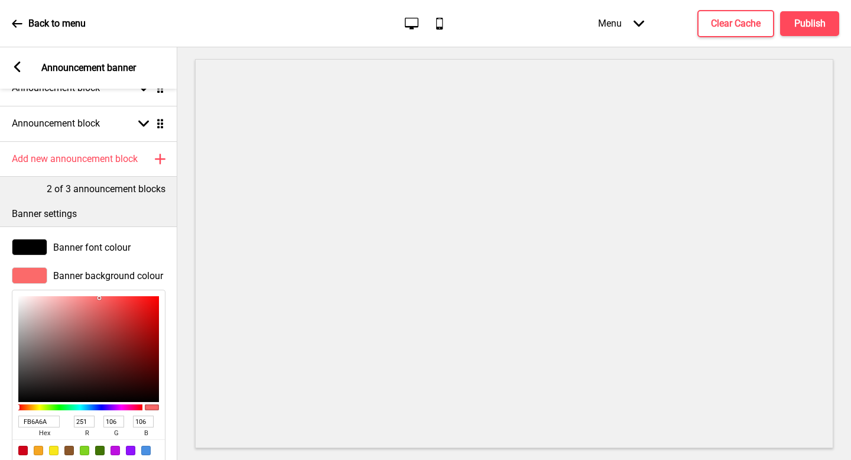
type input "DA1E1E"
type input "218"
type input "30"
click at [140, 312] on div at bounding box center [88, 349] width 141 height 106
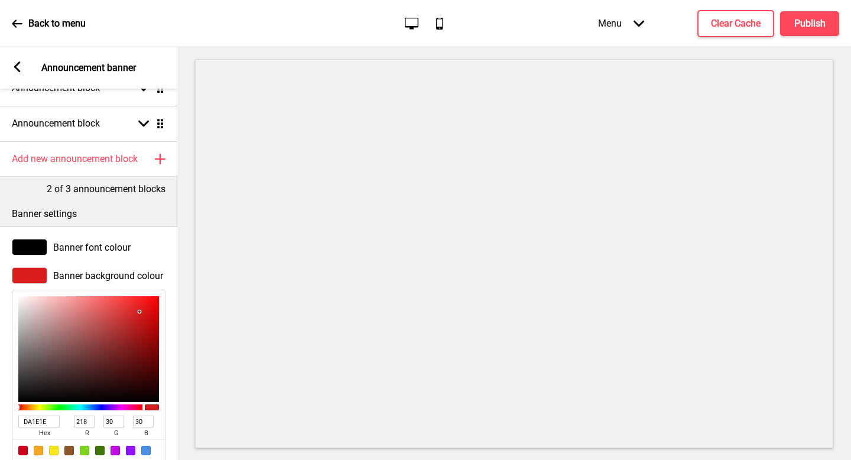
type input "871919"
type input "135"
type input "25"
click at [133, 346] on div at bounding box center [88, 349] width 141 height 106
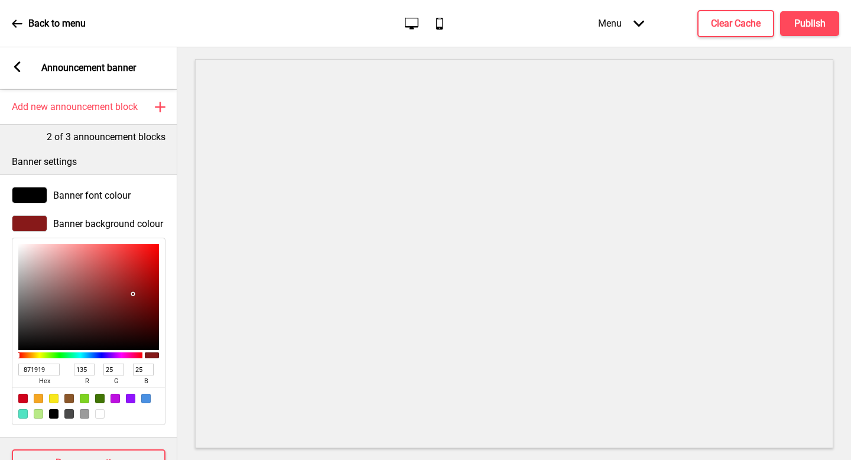
scroll to position [150, 0]
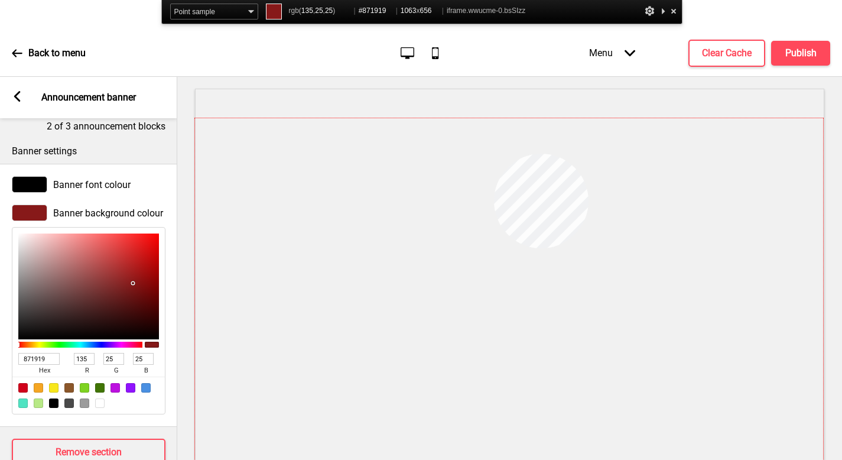
click at [493, 153] on div at bounding box center [509, 312] width 628 height 388
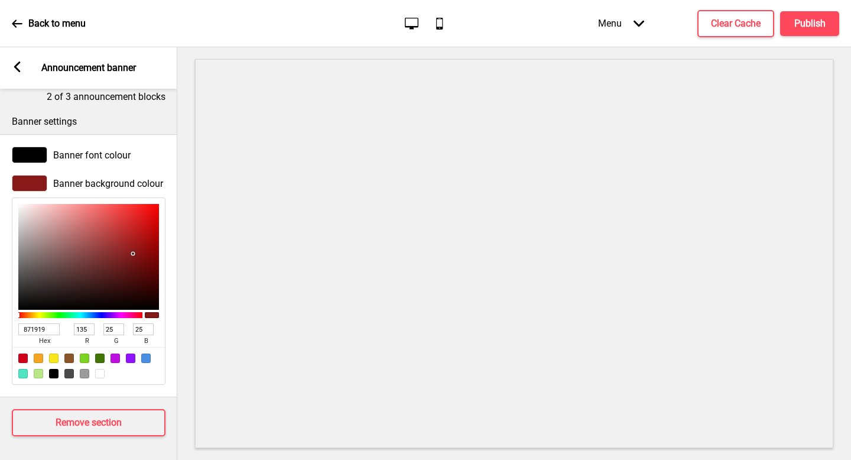
click at [45, 325] on input "871919" at bounding box center [38, 329] width 41 height 12
paste input "#"
click at [169, 351] on div "Banner background colour 871919 hex 135 r 25 g 25 b 100 a" at bounding box center [88, 280] width 177 height 222
click at [43, 323] on input "871919" at bounding box center [38, 329] width 41 height 12
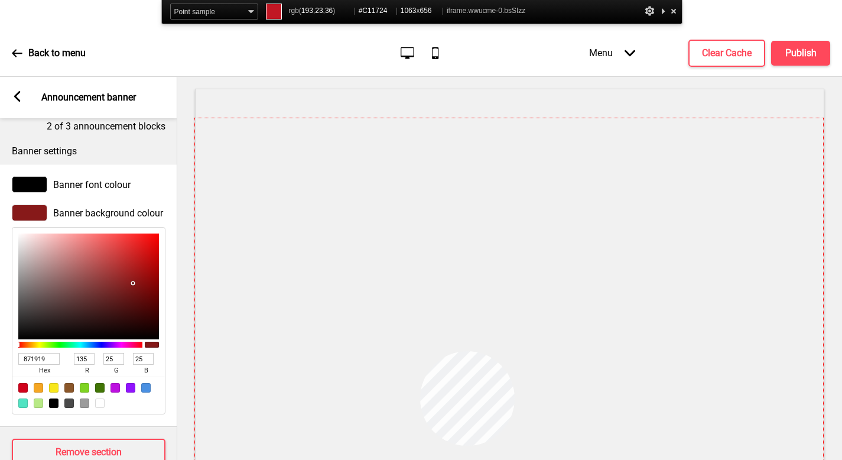
click at [420, 351] on div at bounding box center [509, 312] width 628 height 388
click at [40, 353] on input "871919" at bounding box center [38, 359] width 41 height 12
click at [40, 349] on div "871919 hex 135 r 25 g 25 b 100 a" at bounding box center [89, 320] width 154 height 187
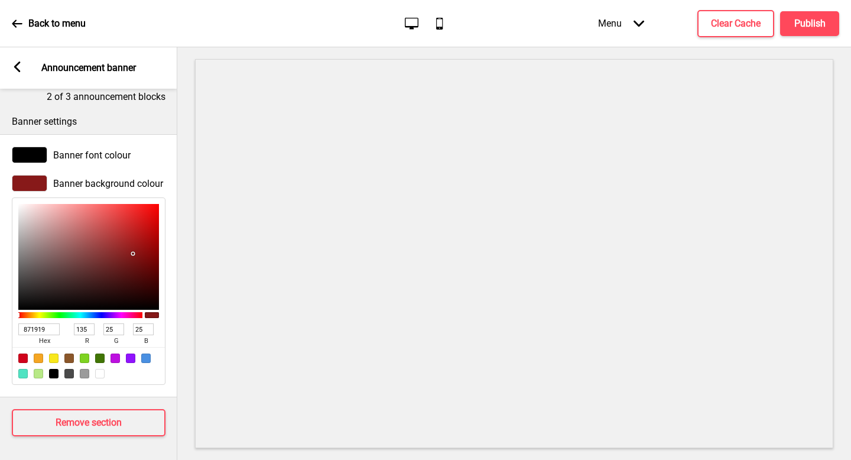
paste input "#C11724"
type input "#C11724"
type input "193"
type input "23"
type input "36"
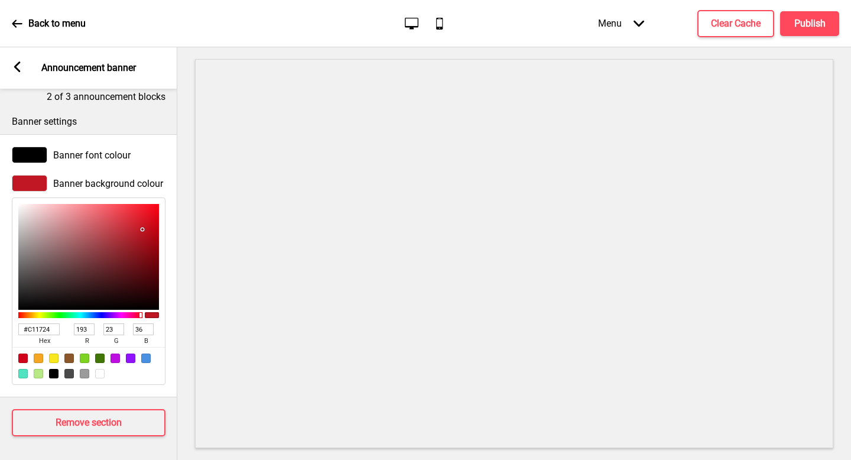
type input "C11724"
click at [191, 336] on div at bounding box center [514, 253] width 674 height 413
click at [72, 150] on span "Banner font colour" at bounding box center [91, 155] width 77 height 11
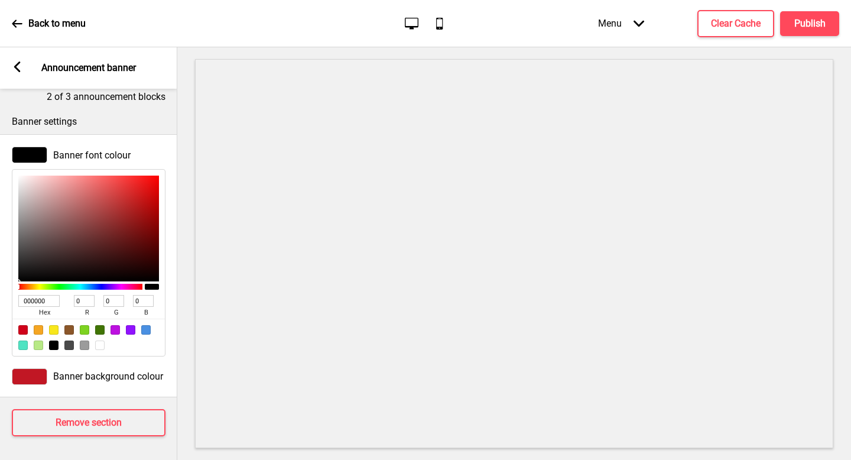
type input "9F7272"
type input "159"
type input "114"
type input "A47B7B"
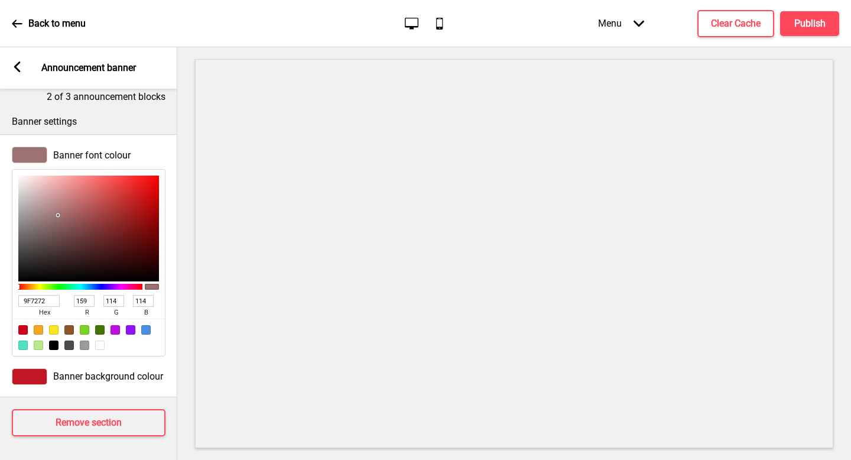
type input "164"
type input "123"
type input "E7DEDE"
type input "231"
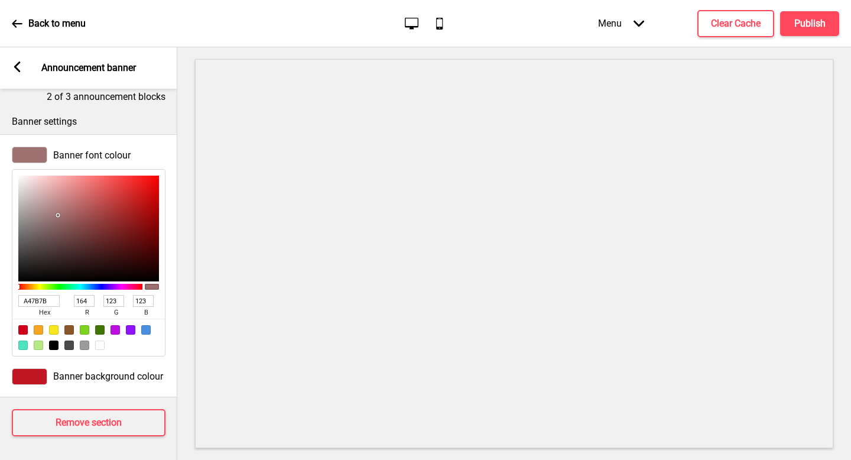
type input "222"
type input "FFFFFF"
type input "255"
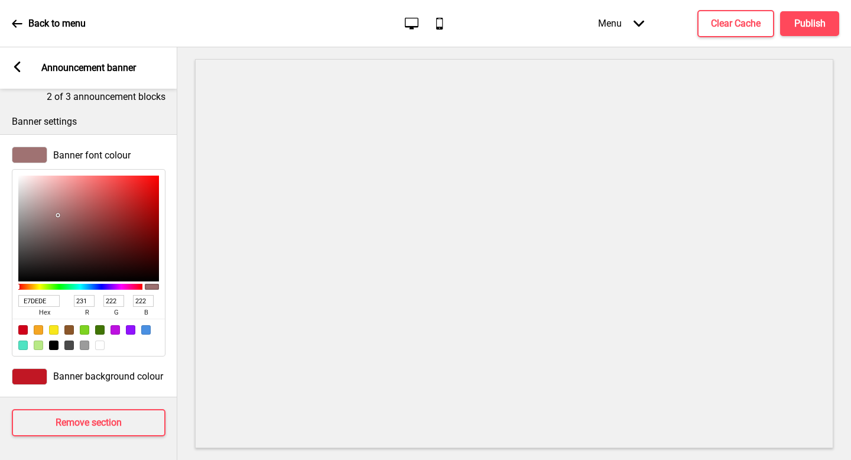
type input "255"
drag, startPoint x: 57, startPoint y: 206, endPoint x: 4, endPoint y: 156, distance: 72.8
click at [4, 156] on div "Banner font colour FFFFFF hex 255 r 255 g 255 b 100 a" at bounding box center [88, 252] width 177 height 222
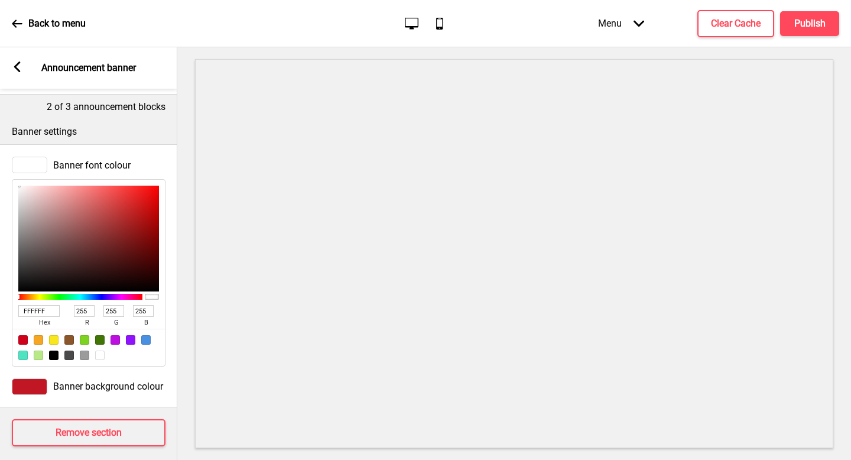
click at [15, 68] on icon at bounding box center [17, 66] width 7 height 11
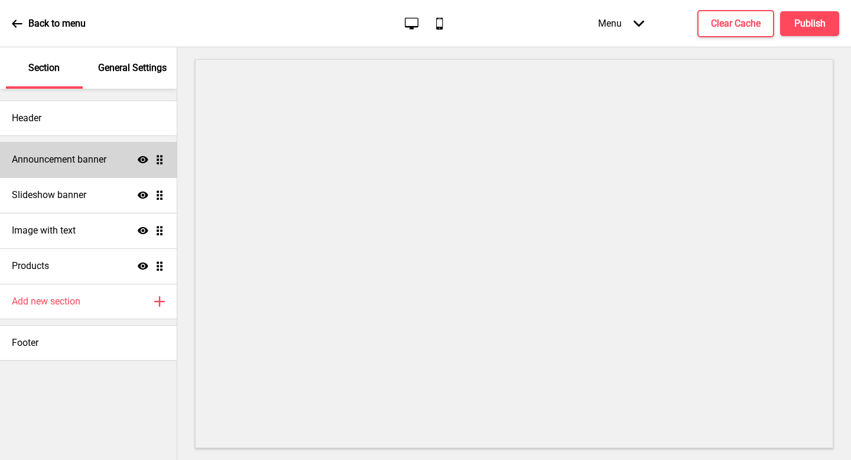
click at [86, 167] on div "Announcement banner Show Drag" at bounding box center [88, 159] width 177 height 35
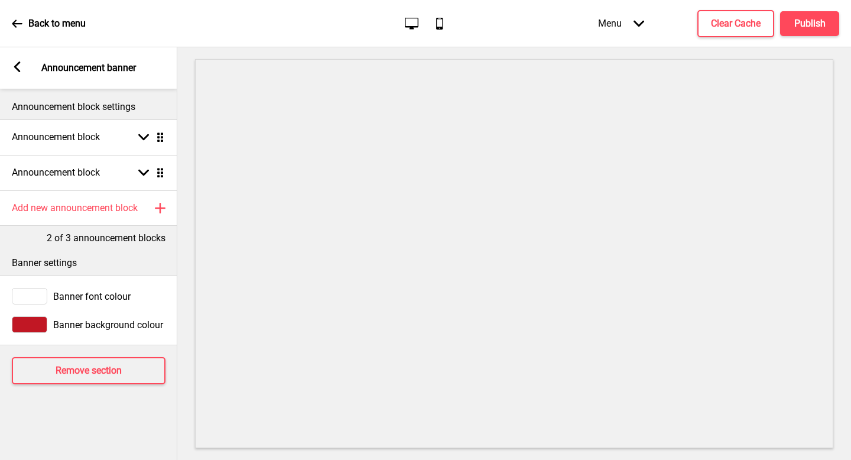
click at [17, 66] on icon at bounding box center [17, 66] width 7 height 11
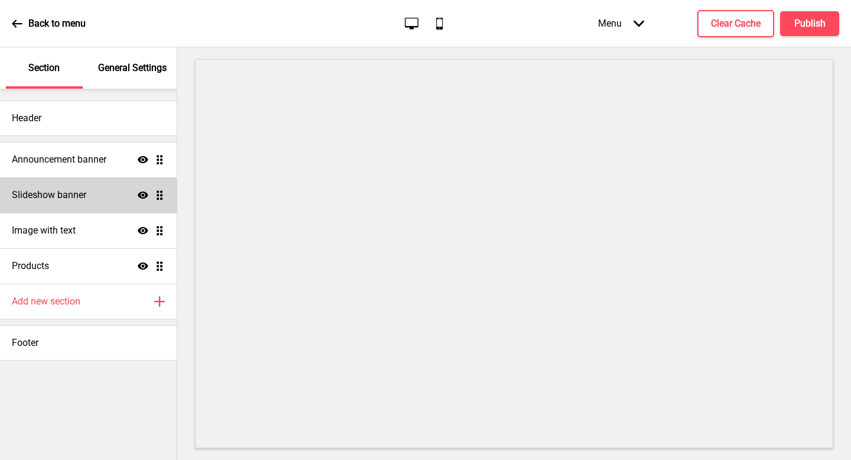
click at [53, 197] on h4 "Slideshow banner" at bounding box center [49, 195] width 74 height 13
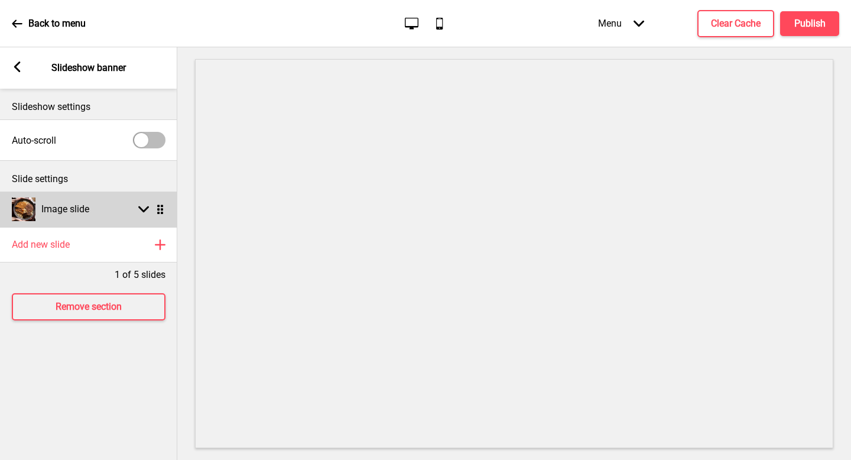
click at [65, 202] on div "Image slide" at bounding box center [50, 209] width 77 height 24
select select "left"
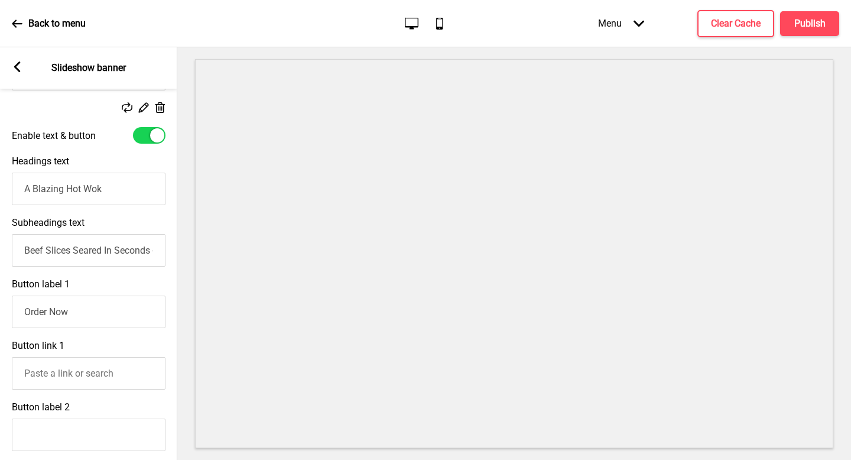
scroll to position [0, 0]
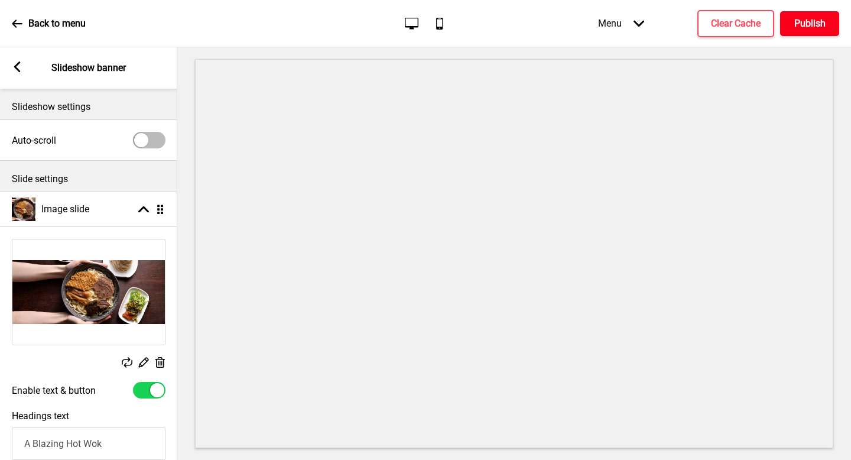
click at [813, 30] on h4 "Publish" at bounding box center [810, 23] width 31 height 13
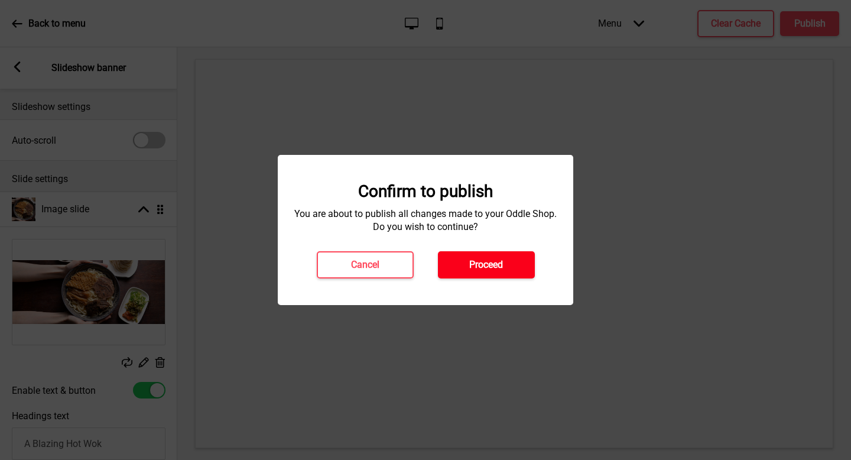
click at [487, 260] on h4 "Proceed" at bounding box center [486, 264] width 34 height 13
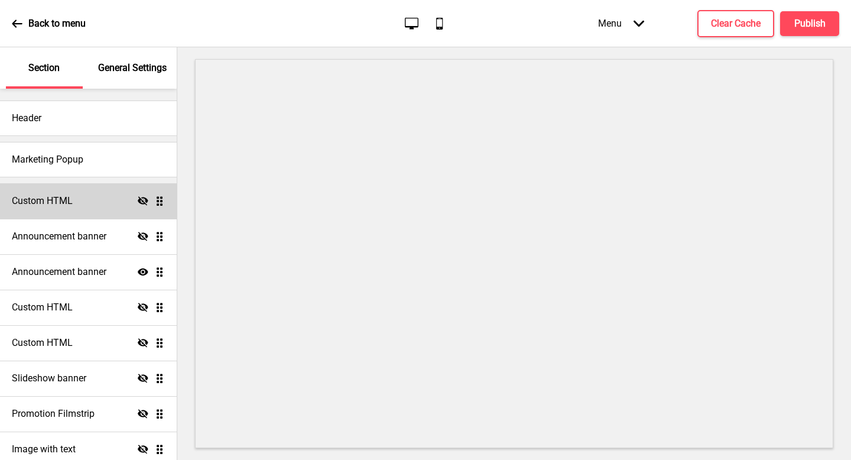
click at [57, 191] on div "Custom HTML Hide Drag" at bounding box center [88, 200] width 177 height 35
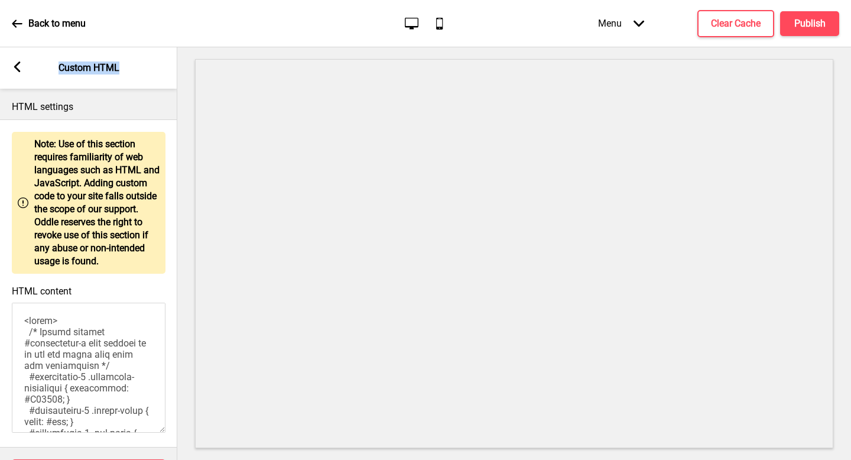
click at [15, 76] on div "Arrow left Custom HTML" at bounding box center [88, 67] width 177 height 41
click at [21, 68] on rect at bounding box center [17, 66] width 11 height 11
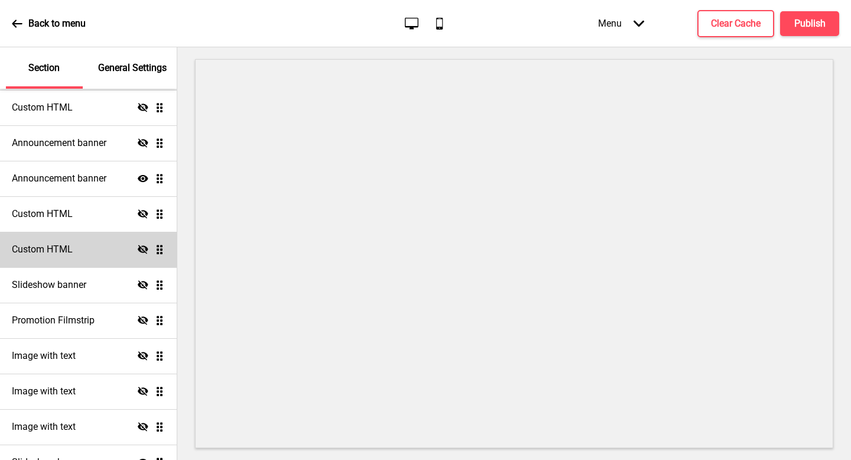
scroll to position [92, 0]
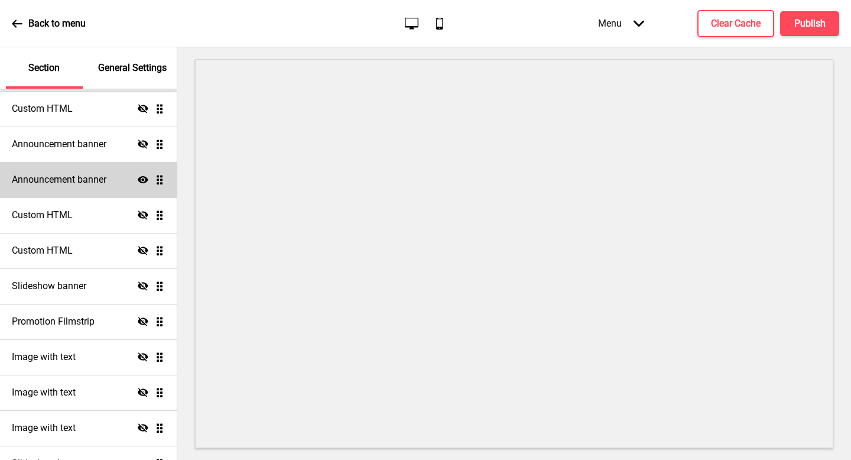
click at [138, 182] on icon at bounding box center [143, 179] width 11 height 7
click at [138, 181] on icon at bounding box center [143, 179] width 11 height 9
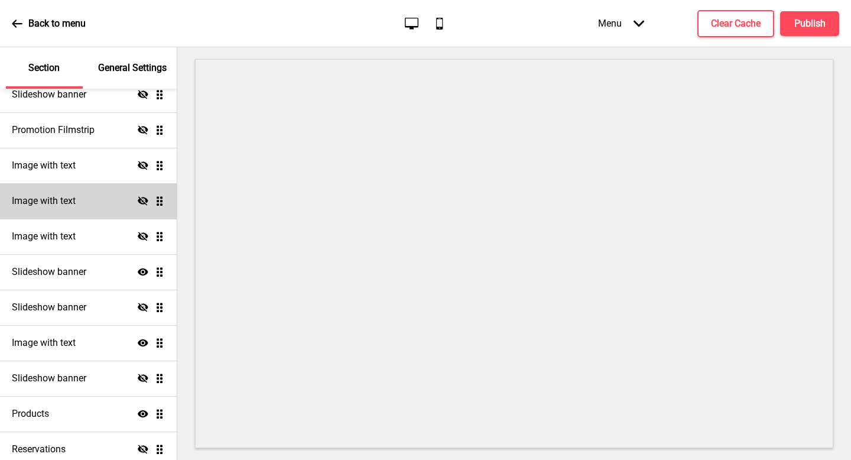
scroll to position [328, 0]
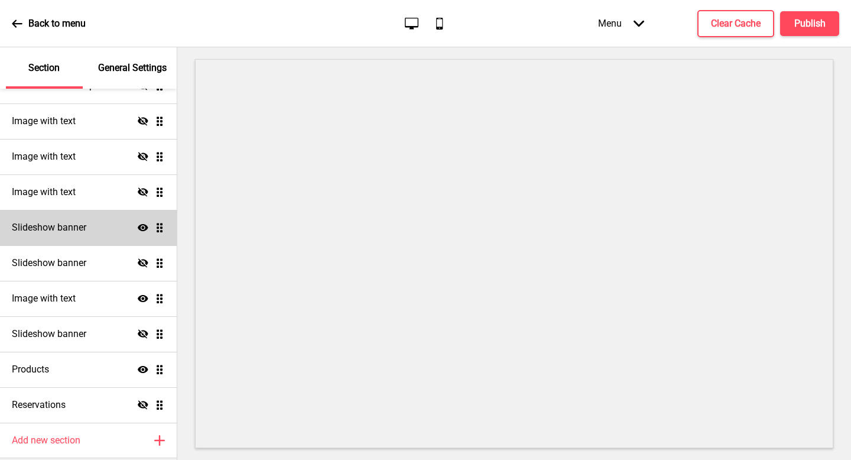
click at [138, 225] on icon at bounding box center [143, 227] width 11 height 7
click at [138, 225] on icon at bounding box center [143, 227] width 11 height 9
click at [59, 226] on h4 "Slideshow banner" at bounding box center [49, 227] width 74 height 13
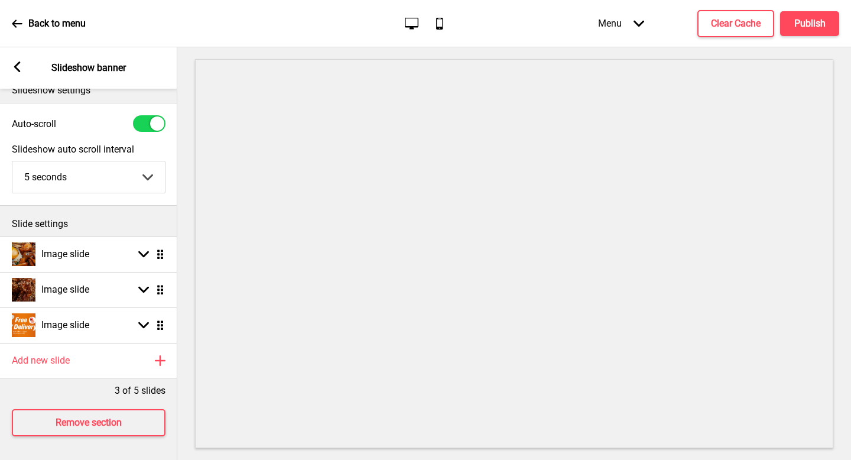
scroll to position [25, 0]
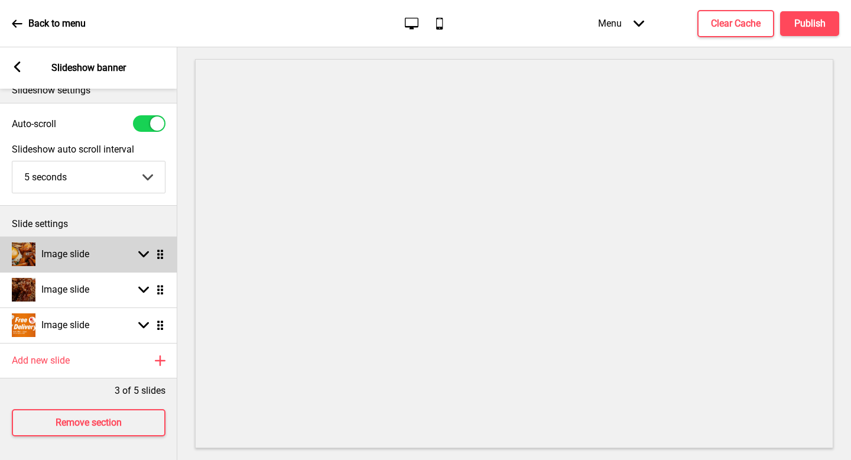
click at [85, 248] on h4 "Image slide" at bounding box center [65, 254] width 48 height 13
select select "right"
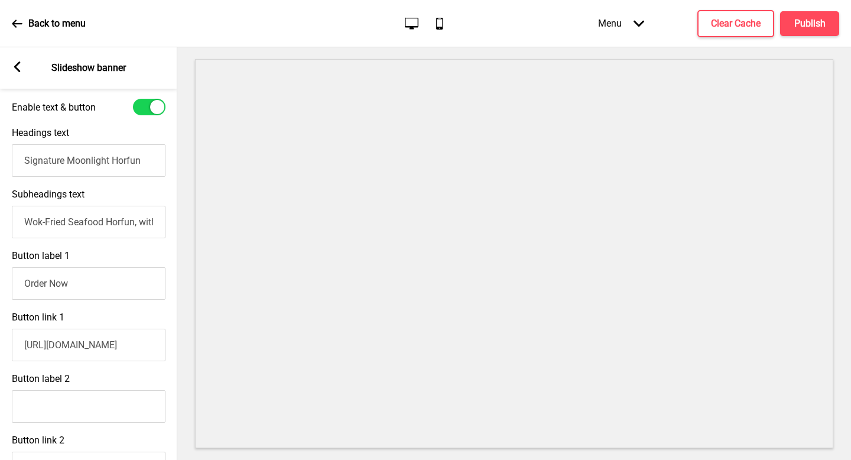
scroll to position [356, 0]
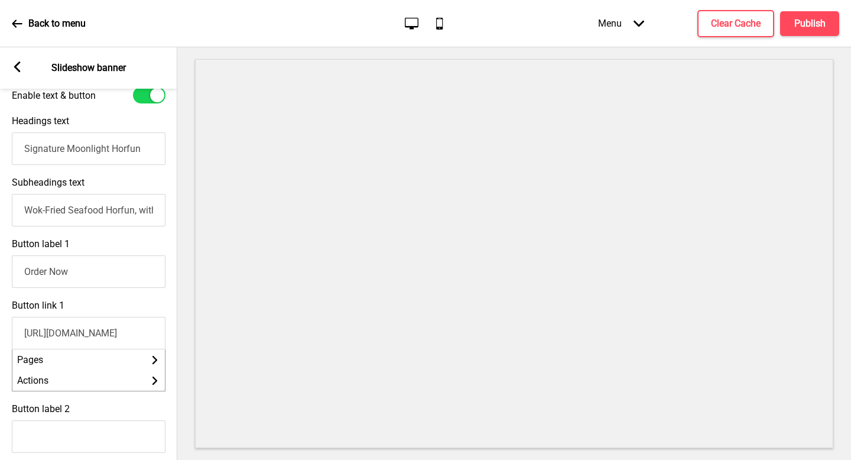
click at [69, 338] on input "https://kengengkee.oddle.me/en_SG/product/8a818fdc6753447f016753cf503d78d8" at bounding box center [89, 333] width 154 height 33
click at [151, 313] on div "https://kengengkee.oddle.me/en_SG/product/8a818fdc6753447f016753cf503d78d8" at bounding box center [89, 330] width 154 height 38
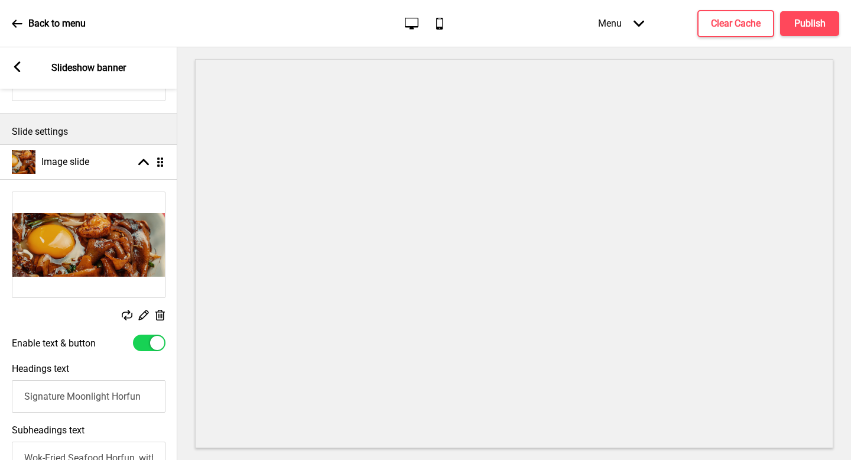
scroll to position [0, 0]
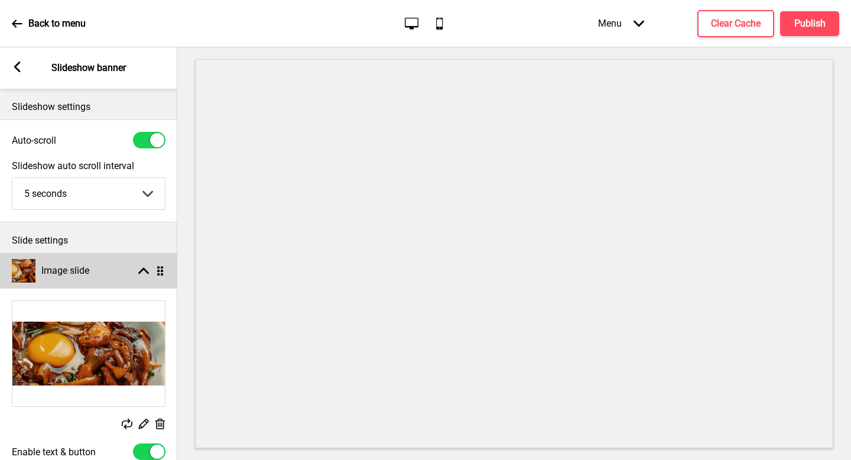
click at [92, 274] on div "Image slide Arrow up Drag" at bounding box center [88, 270] width 177 height 35
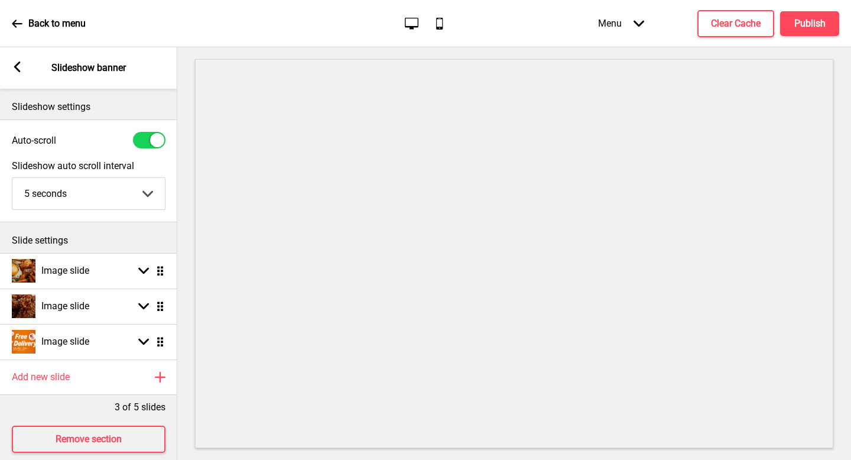
click at [23, 70] on div "Arrow left Slideshow banner" at bounding box center [88, 67] width 177 height 41
click at [16, 72] on div "Arrow left" at bounding box center [17, 67] width 11 height 13
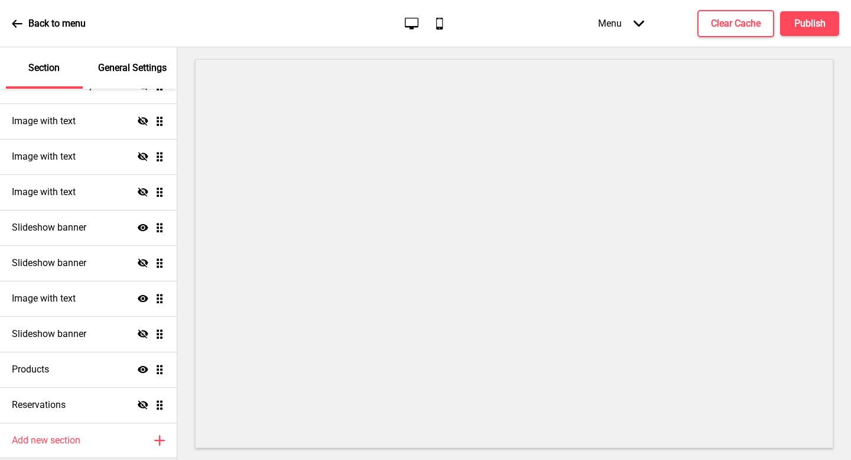
click at [135, 79] on div "General Settings" at bounding box center [133, 67] width 77 height 41
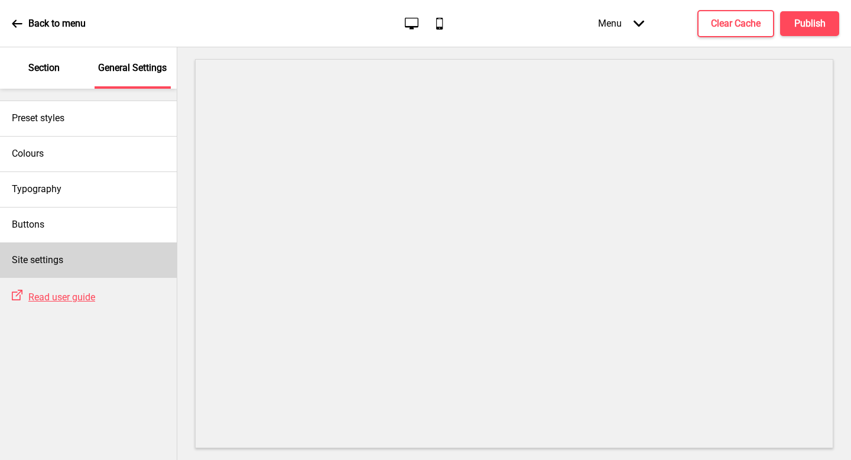
click at [100, 263] on div "Site settings" at bounding box center [88, 259] width 177 height 35
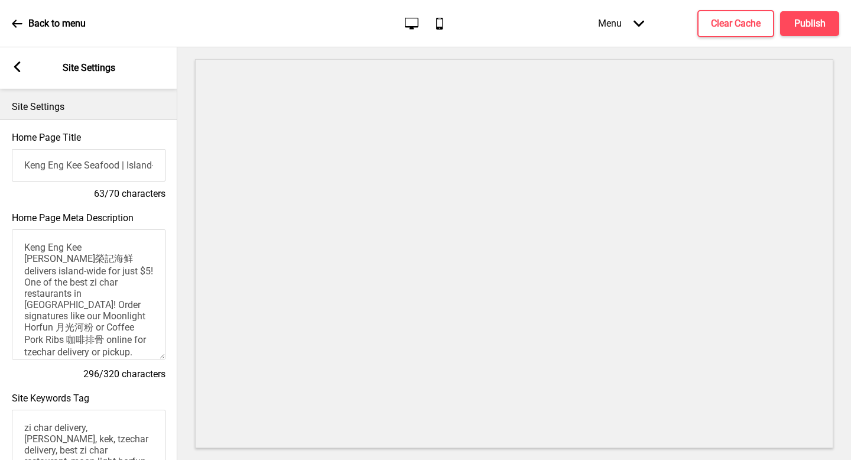
drag, startPoint x: 76, startPoint y: 168, endPoint x: 0, endPoint y: 170, distance: 75.7
click at [0, 170] on div "Home Page Title Keng Eng Kee Seafood | Island-wide Zi Char Delivery for just $5…" at bounding box center [88, 166] width 177 height 80
click at [108, 164] on input "Keng Eng Kee Seafood | Island-wide Zi Char Delivery for just $5" at bounding box center [89, 165] width 154 height 33
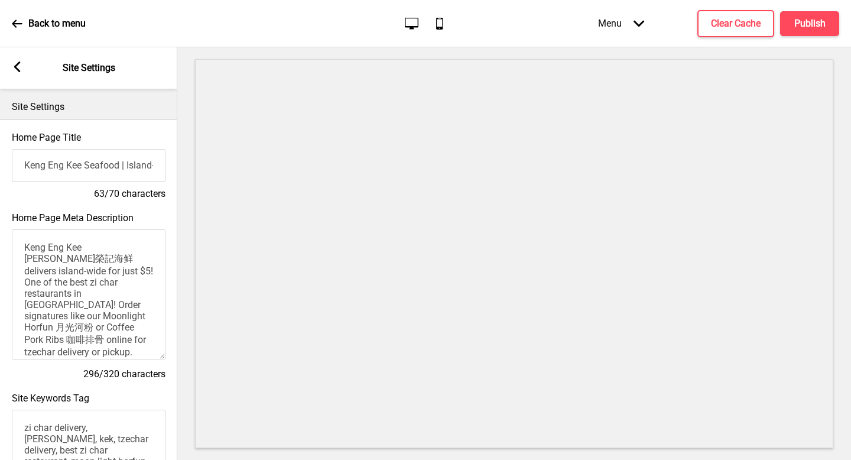
click at [108, 164] on input "Keng Eng Kee Seafood | Island-wide Zi Char Delivery for just $5" at bounding box center [89, 165] width 154 height 33
click at [19, 67] on rect at bounding box center [17, 66] width 11 height 11
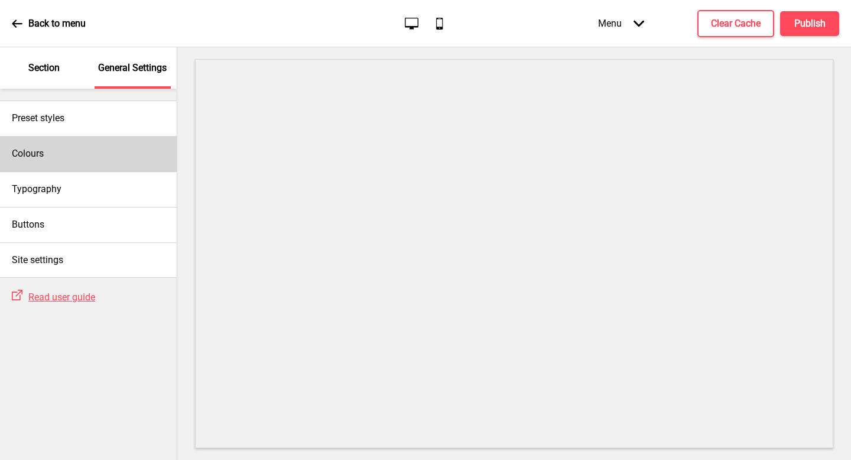
click at [87, 147] on div "Colours" at bounding box center [88, 153] width 177 height 35
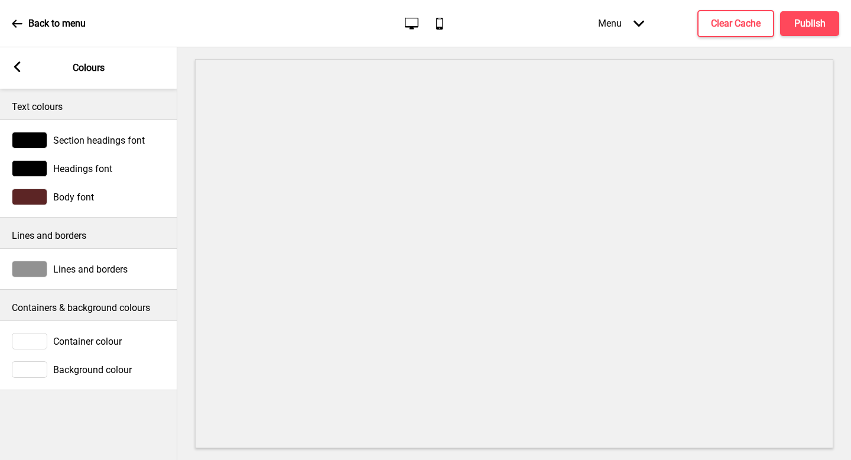
click at [18, 66] on rect at bounding box center [17, 66] width 11 height 11
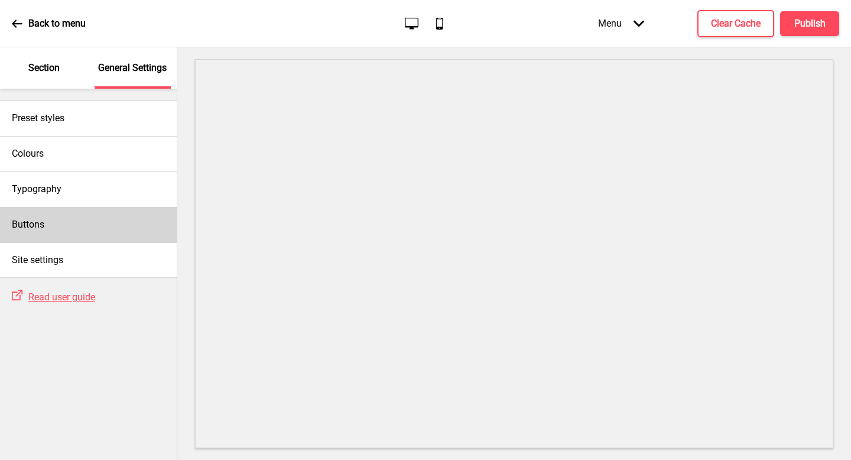
click at [62, 218] on div "Buttons" at bounding box center [88, 224] width 177 height 35
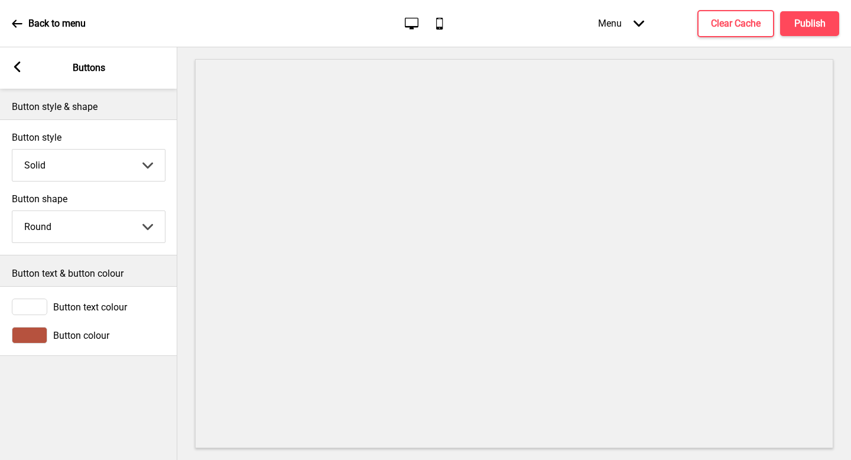
click at [62, 218] on select "Round Square Pill" at bounding box center [88, 226] width 153 height 31
click at [65, 166] on select "Solid Outline Raised" at bounding box center [88, 165] width 153 height 31
click at [17, 66] on icon at bounding box center [17, 66] width 7 height 11
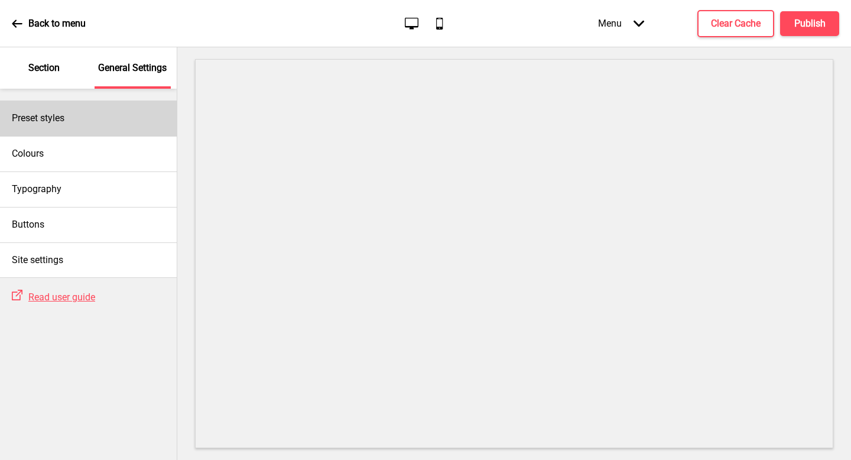
click at [83, 112] on div "Preset styles" at bounding box center [88, 117] width 177 height 35
select select "Custom"
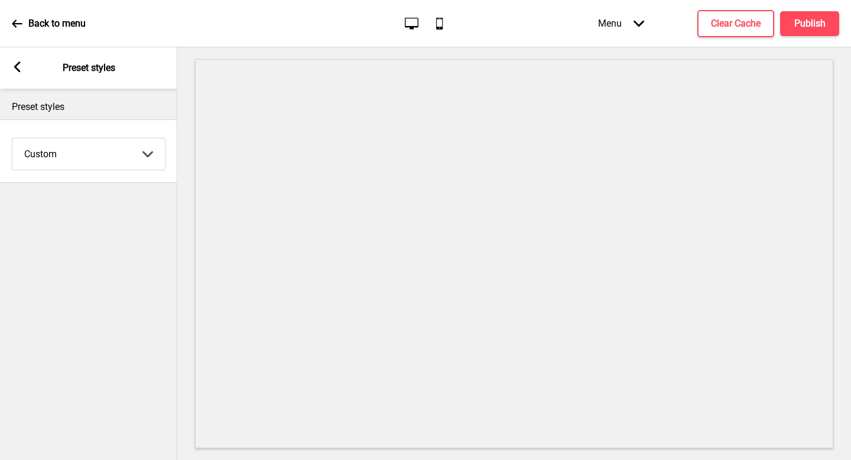
click at [20, 70] on rect at bounding box center [17, 66] width 11 height 11
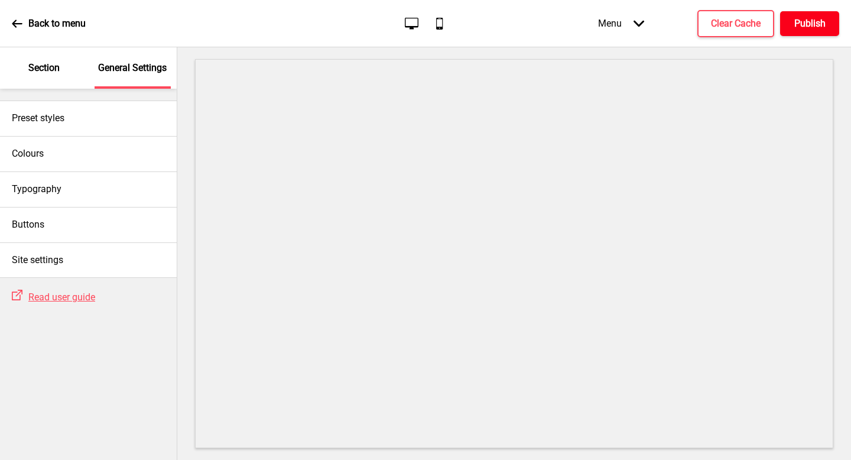
drag, startPoint x: 817, startPoint y: 30, endPoint x: 93, endPoint y: 4, distance: 724.6
click at [352, 15] on div "Back to menu Desktop Mobile Menu Arrow down Product Page Store Information Chec…" at bounding box center [425, 23] width 851 height 47
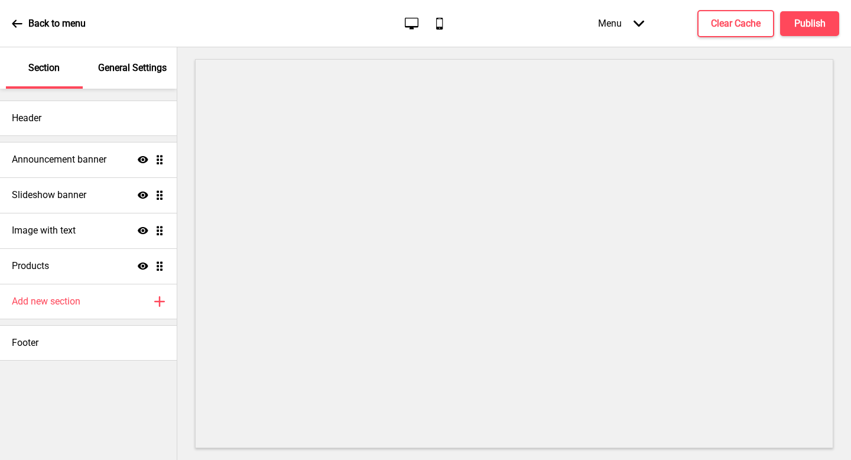
click at [121, 72] on p "General Settings" at bounding box center [132, 67] width 69 height 13
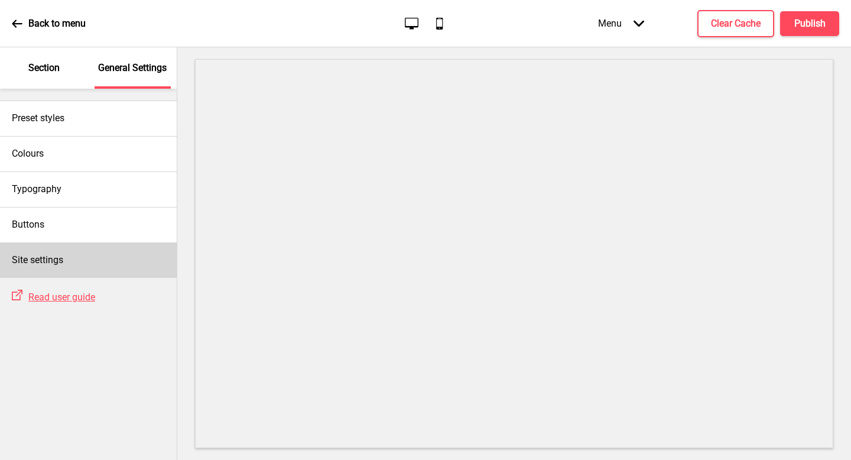
click at [75, 251] on div "Site settings" at bounding box center [88, 259] width 177 height 35
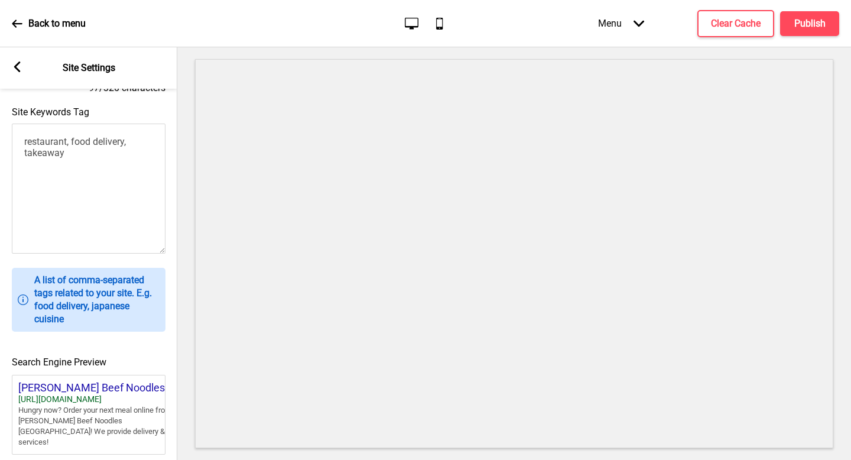
scroll to position [251, 0]
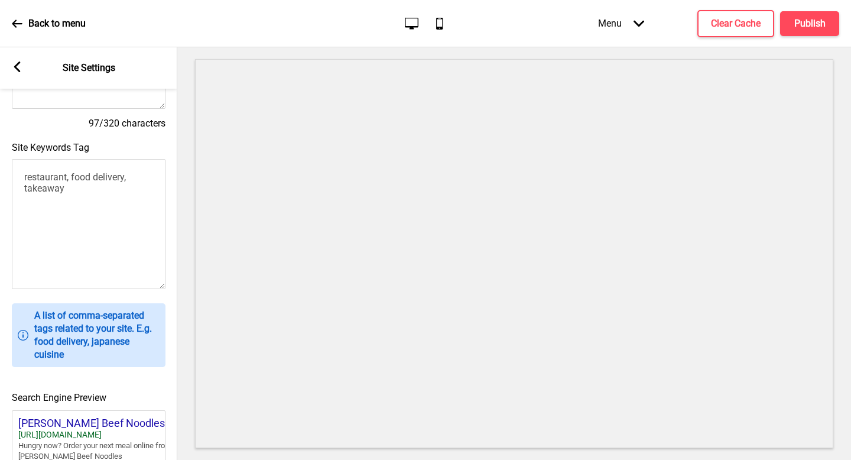
drag, startPoint x: 110, startPoint y: 238, endPoint x: 116, endPoint y: 239, distance: 6.0
click at [111, 238] on textarea "restaurant, food delivery, takeaway" at bounding box center [89, 224] width 154 height 130
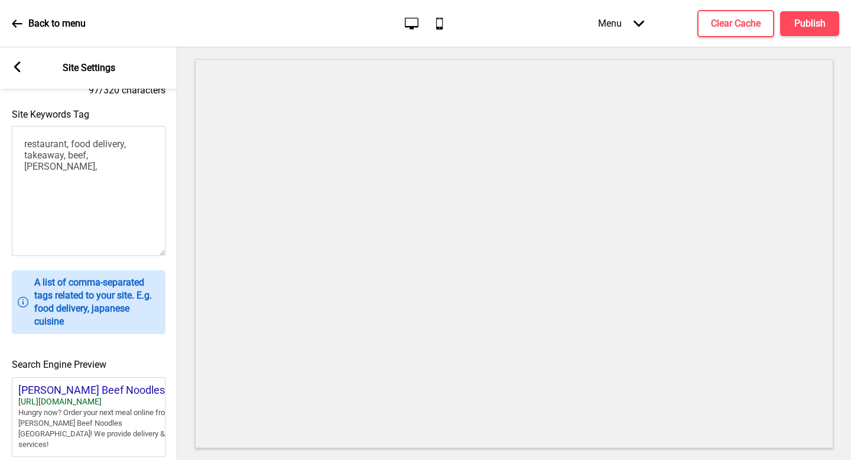
scroll to position [283, 0]
click at [138, 156] on textarea "restaurant, food delivery, takeaway, beef, [PERSON_NAME]," at bounding box center [89, 192] width 154 height 130
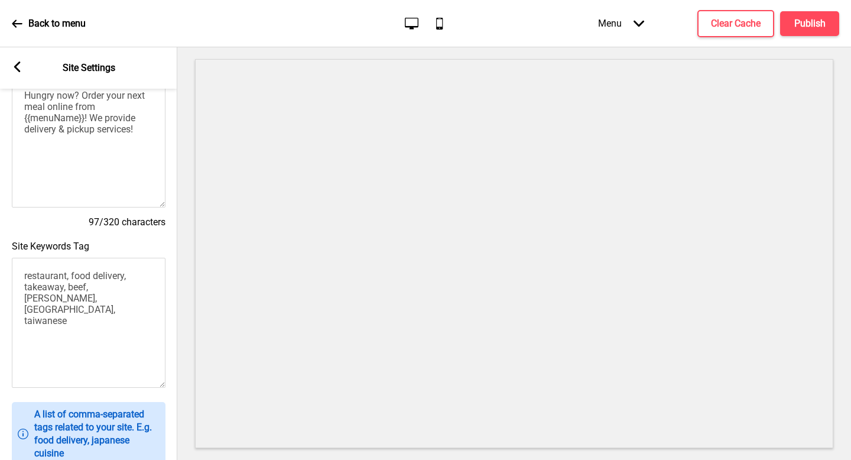
scroll to position [0, 0]
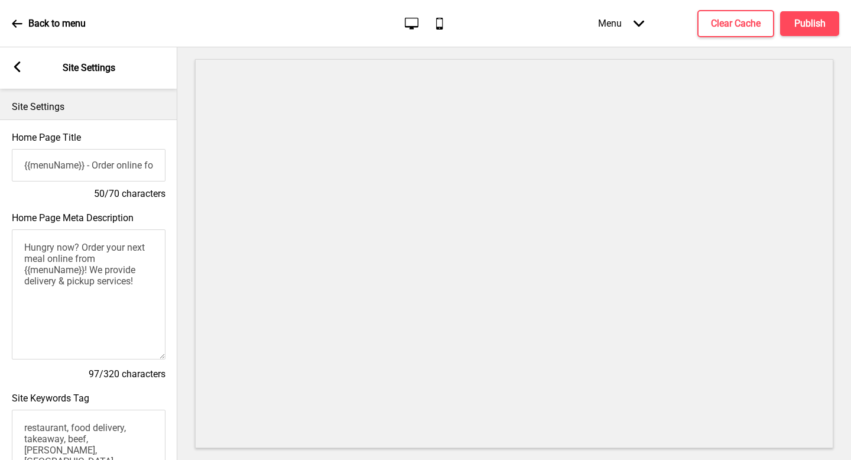
type textarea "restaurant, food delivery, takeaway, beef, [PERSON_NAME], [GEOGRAPHIC_DATA], ta…"
click at [118, 207] on div "Home Page Meta Description Hungry now? Order your next meal online from {{menuN…" at bounding box center [88, 296] width 177 height 180
click at [820, 16] on button "Publish" at bounding box center [809, 23] width 59 height 25
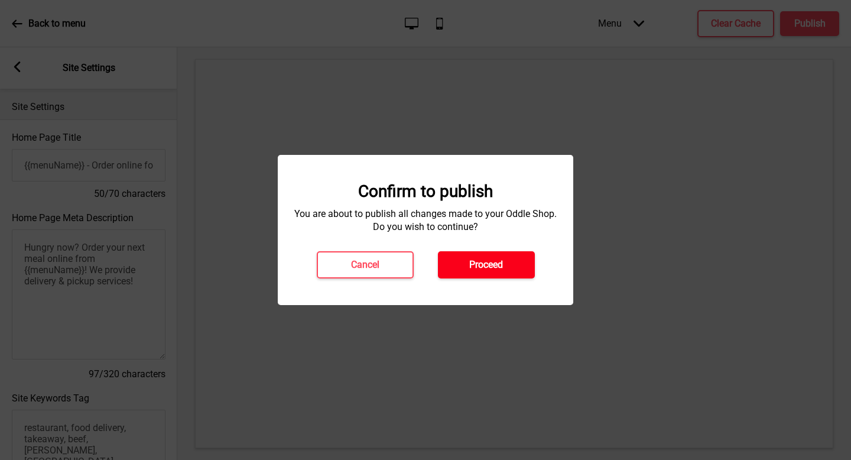
click at [478, 266] on h4 "Proceed" at bounding box center [486, 264] width 34 height 13
